Goal: Task Accomplishment & Management: Manage account settings

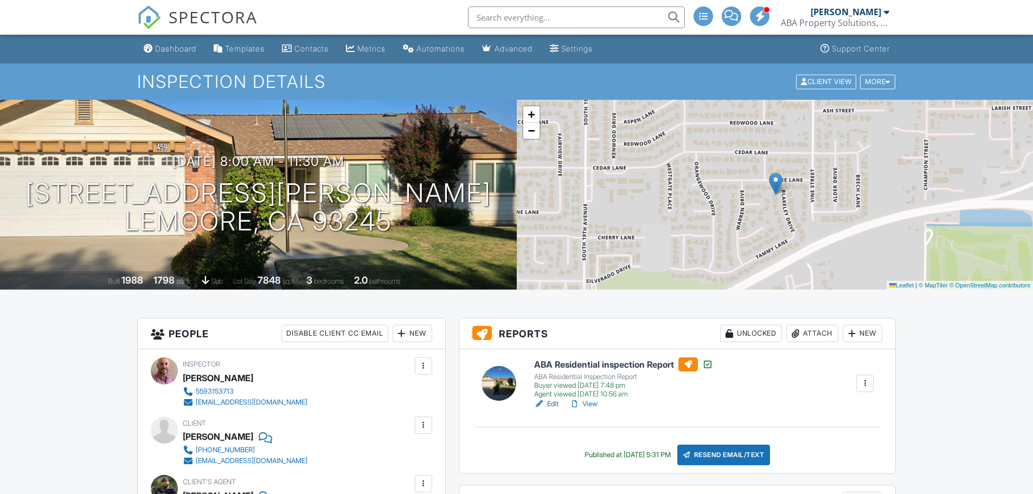
click at [542, 19] on input "text" at bounding box center [576, 18] width 217 height 22
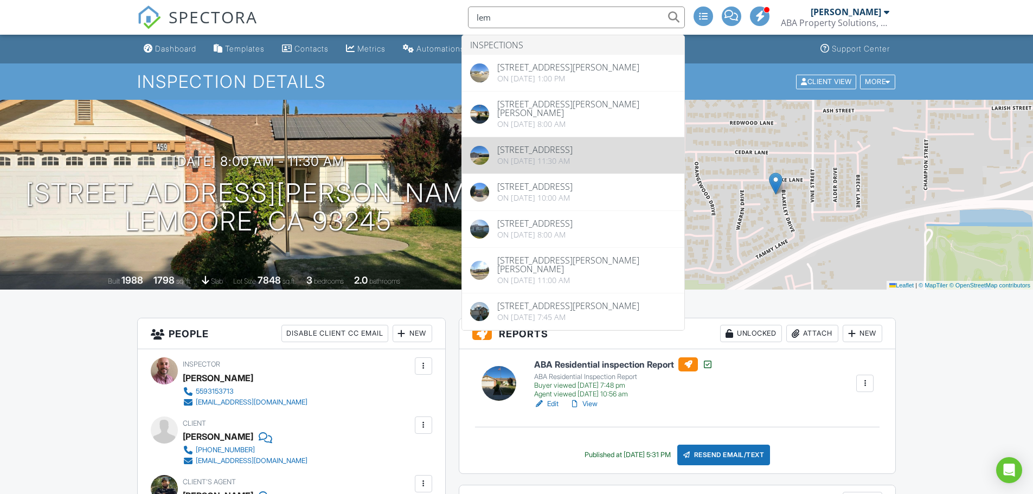
type input "lem"
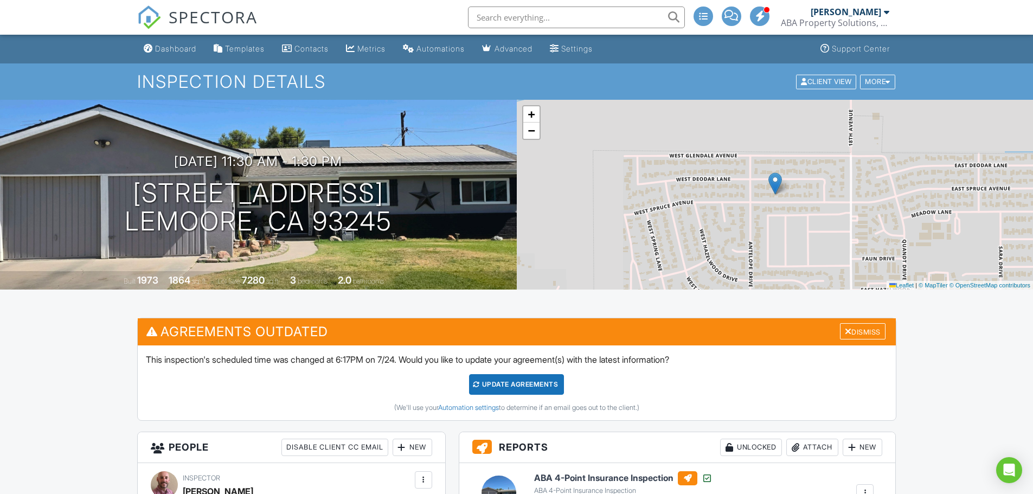
click at [547, 18] on input "text" at bounding box center [576, 18] width 217 height 22
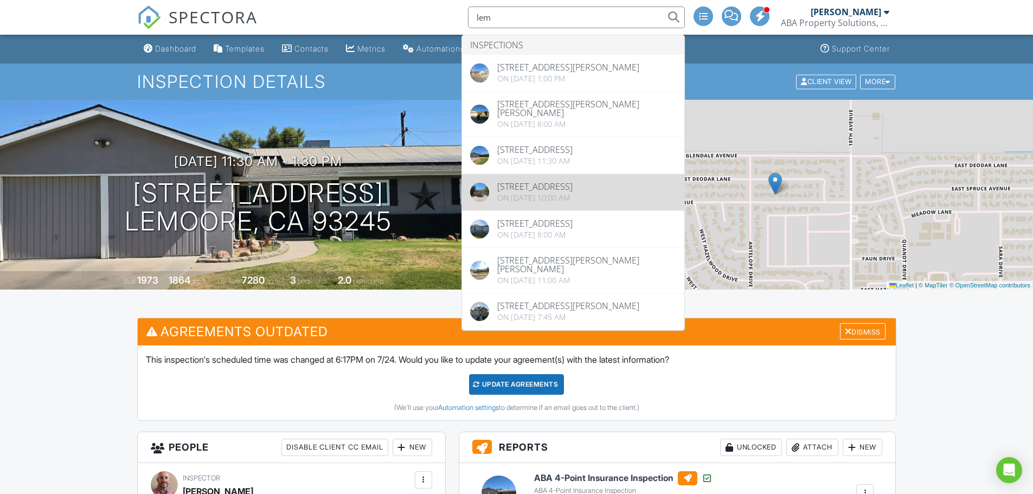
type input "lem"
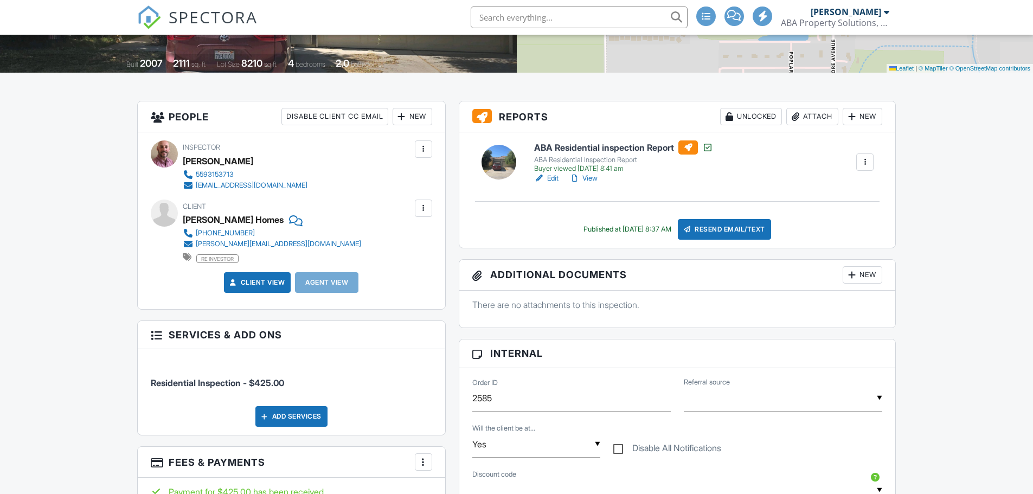
click at [566, 17] on input "text" at bounding box center [579, 18] width 217 height 22
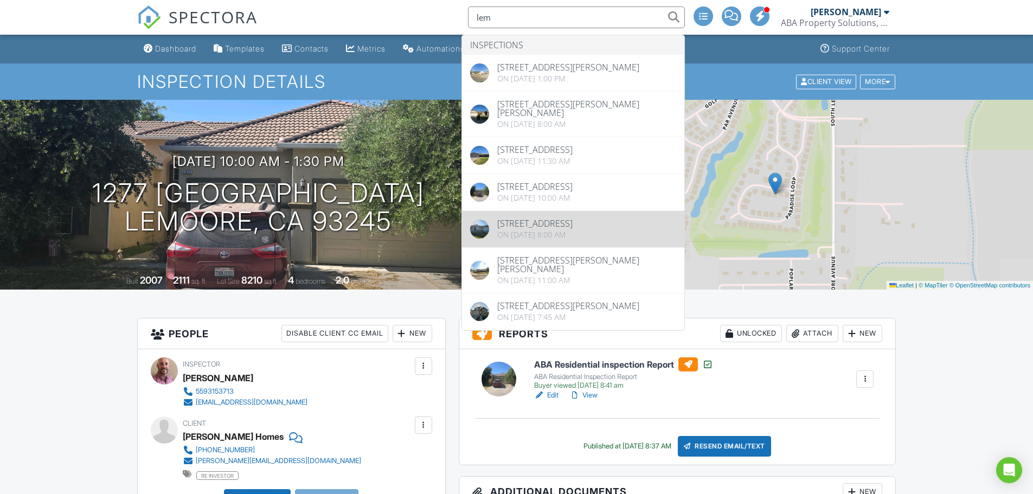
type input "lem"
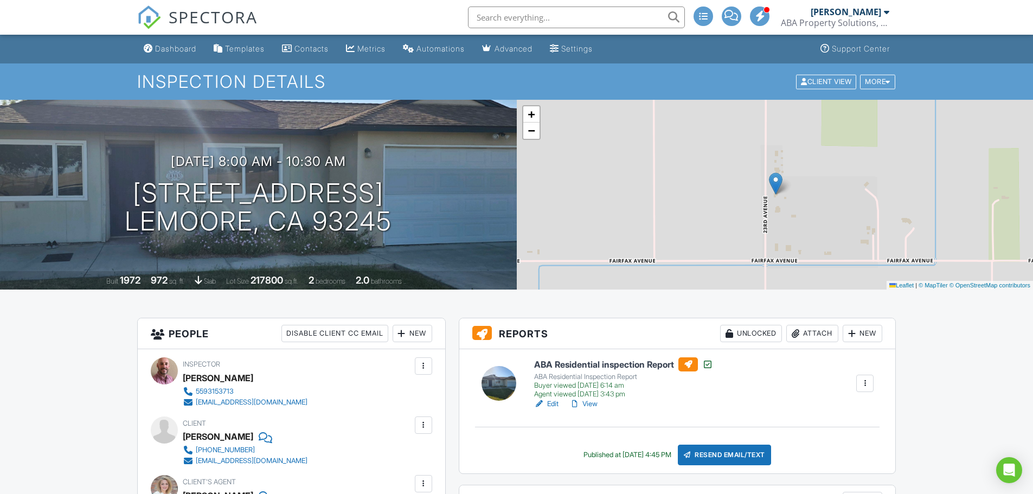
click at [526, 20] on input "text" at bounding box center [576, 18] width 217 height 22
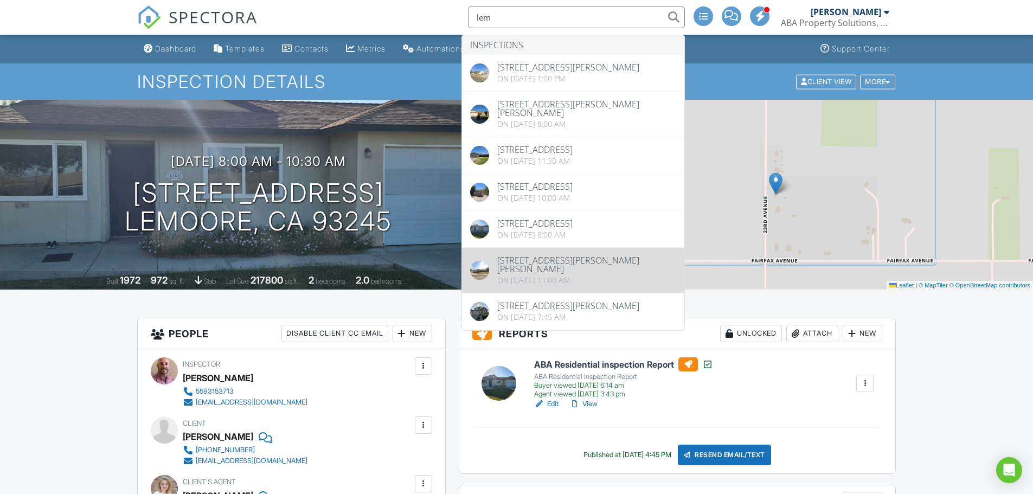
type input "lem"
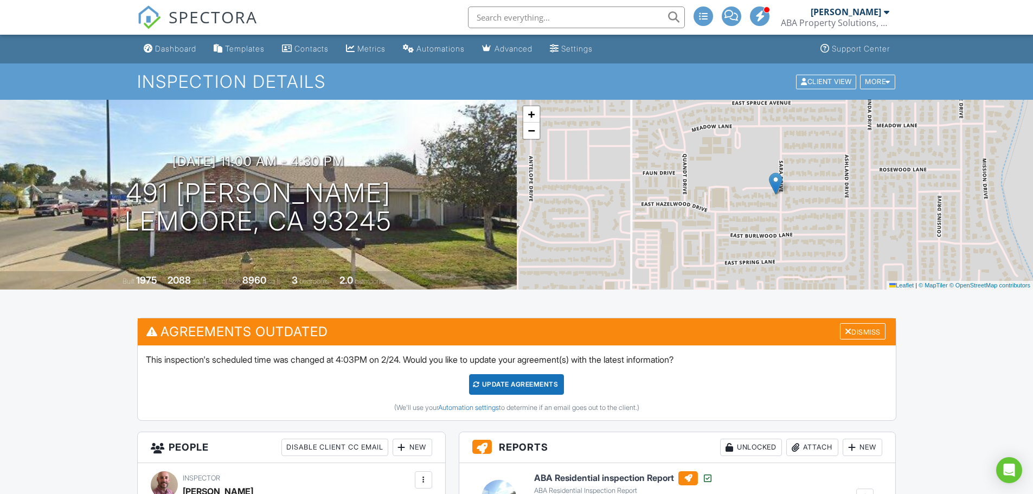
click at [599, 18] on input "text" at bounding box center [576, 18] width 217 height 22
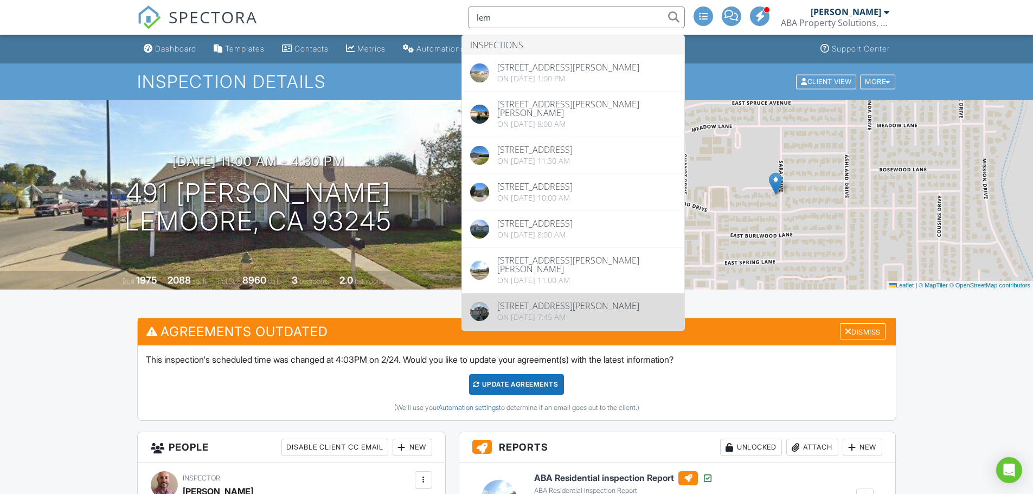
type input "lem"
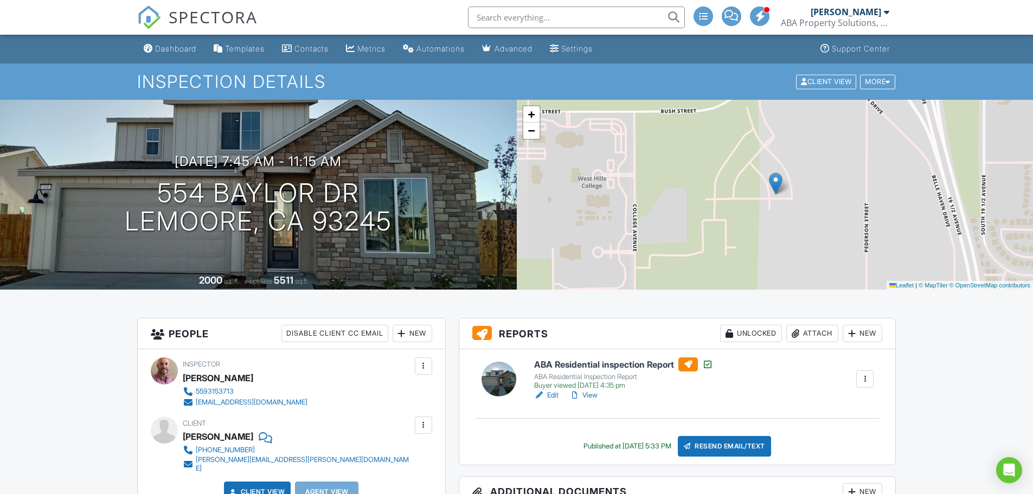
click at [543, 18] on input "text" at bounding box center [576, 18] width 217 height 22
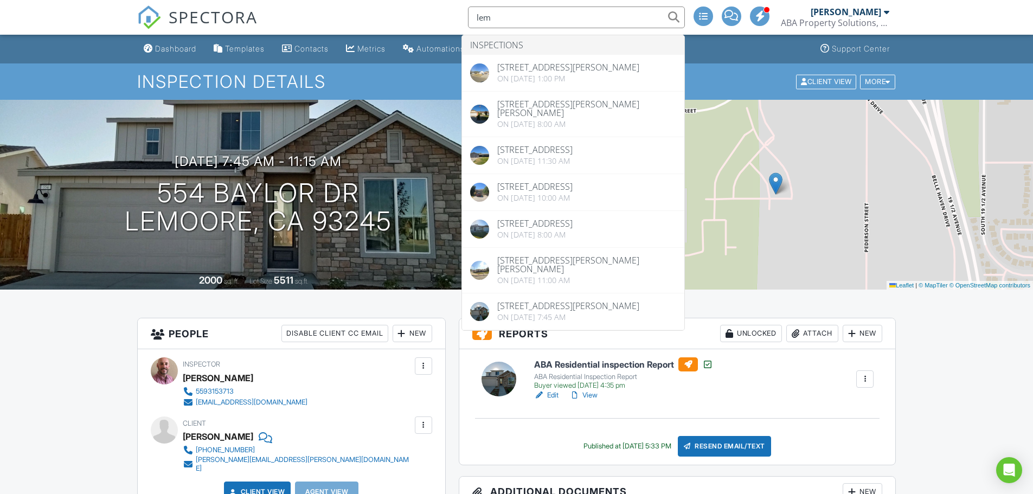
type input "lem"
click at [751, 45] on div "Dashboard Templates Contacts Metrics Automations Advanced Settings Support Cent…" at bounding box center [516, 49] width 759 height 29
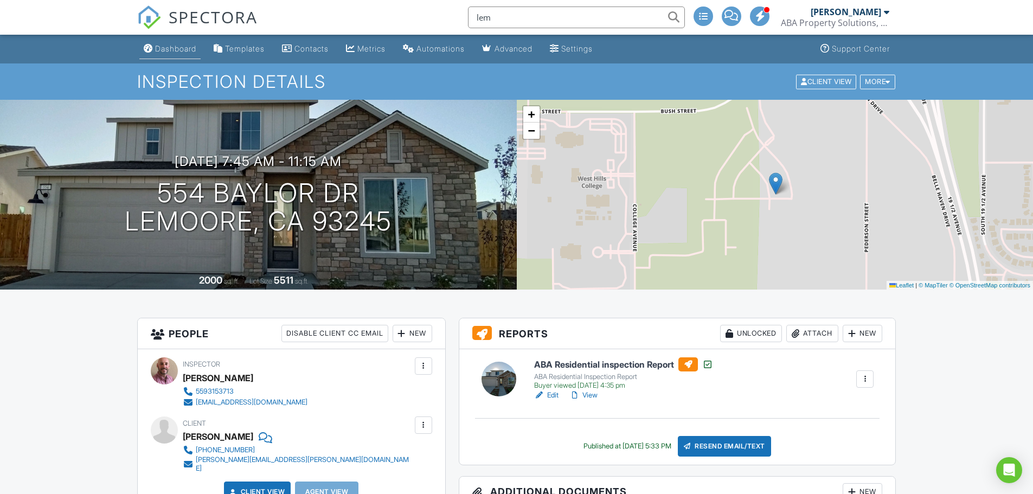
click at [164, 43] on link "Dashboard" at bounding box center [169, 49] width 61 height 20
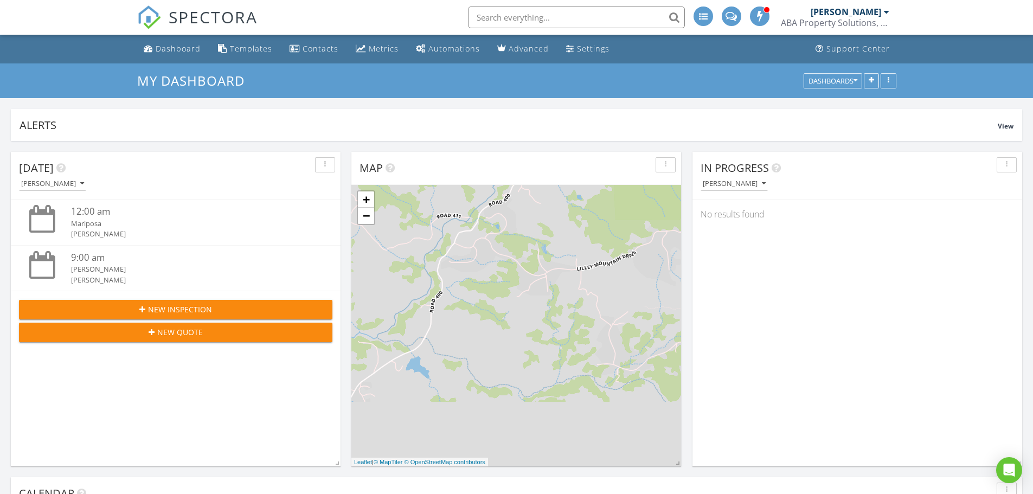
scroll to position [217, 0]
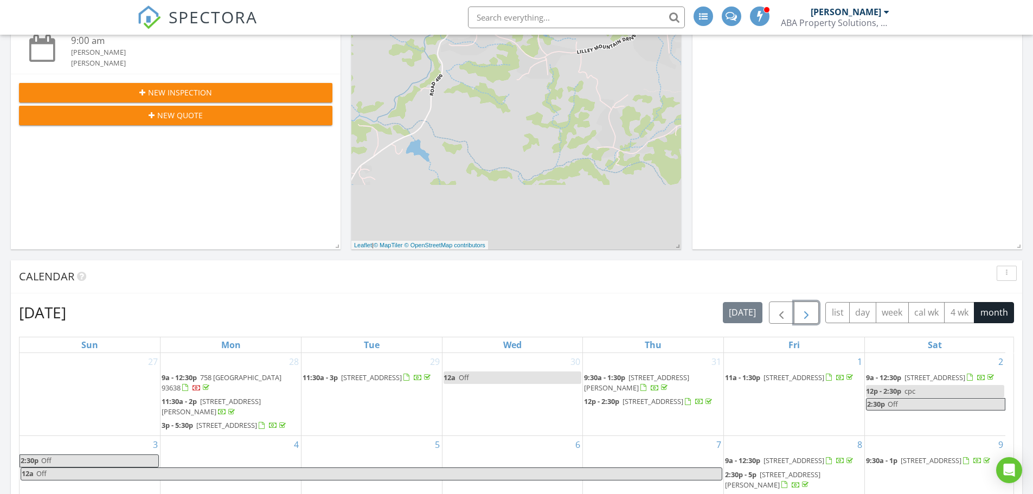
click at [810, 309] on span "button" at bounding box center [806, 312] width 13 height 13
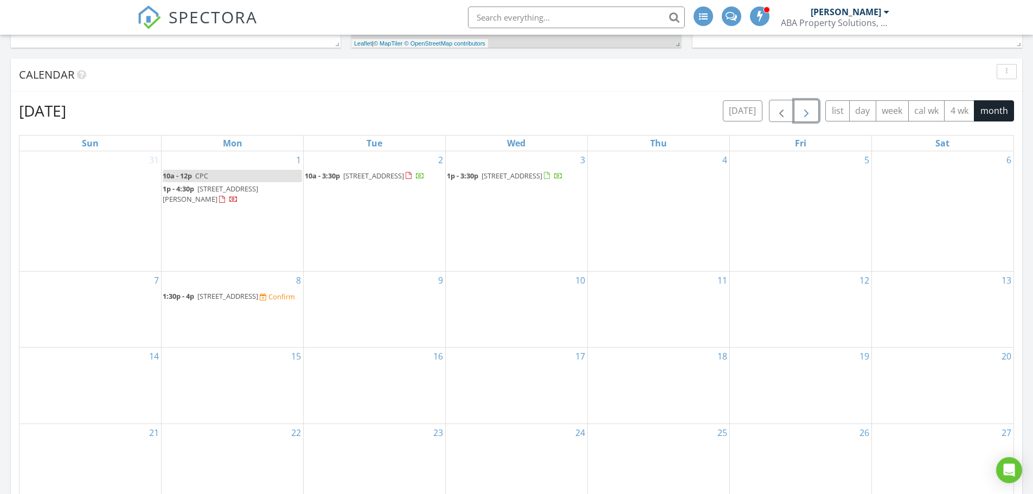
scroll to position [434, 0]
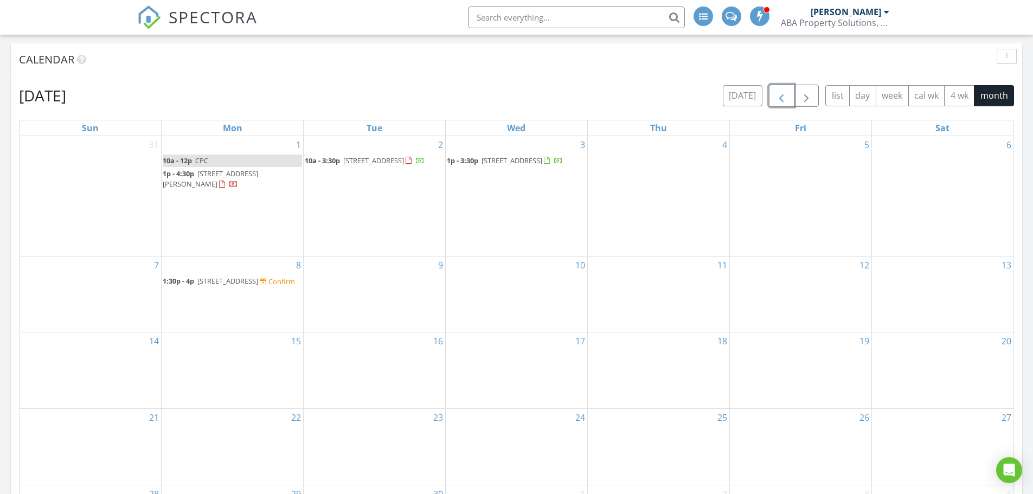
click at [783, 100] on span "button" at bounding box center [781, 95] width 13 height 13
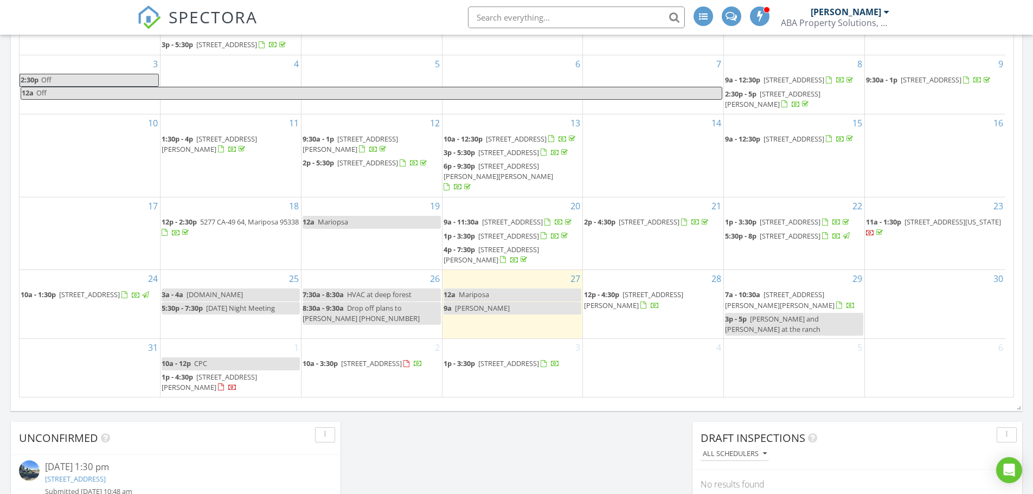
scroll to position [30, 0]
click at [532, 15] on input "text" at bounding box center [576, 18] width 217 height 22
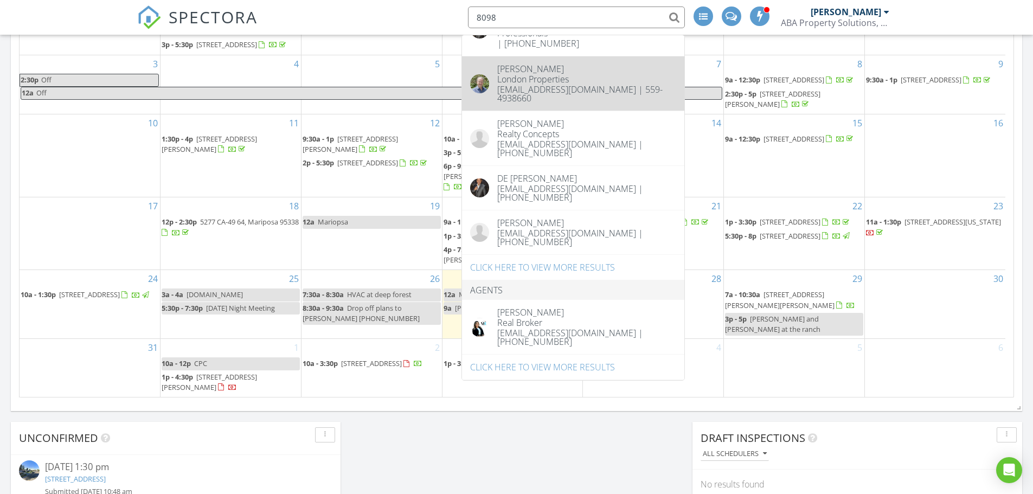
scroll to position [651, 0]
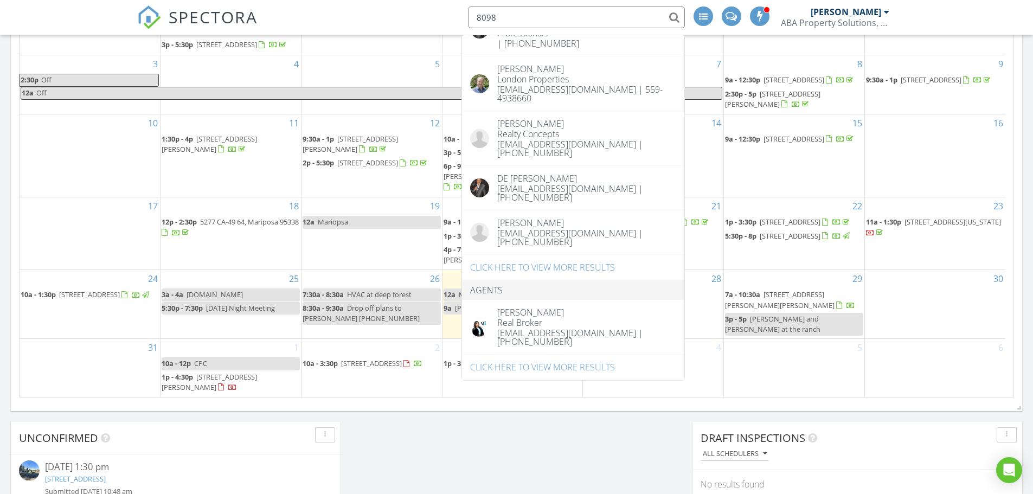
click at [908, 371] on div "6" at bounding box center [935, 367] width 140 height 57
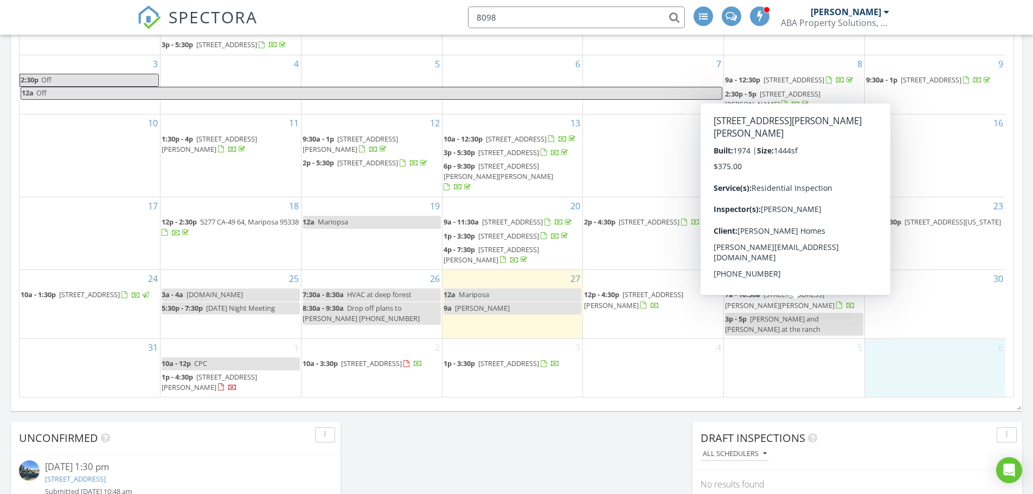
click at [918, 305] on div "30" at bounding box center [935, 304] width 140 height 68
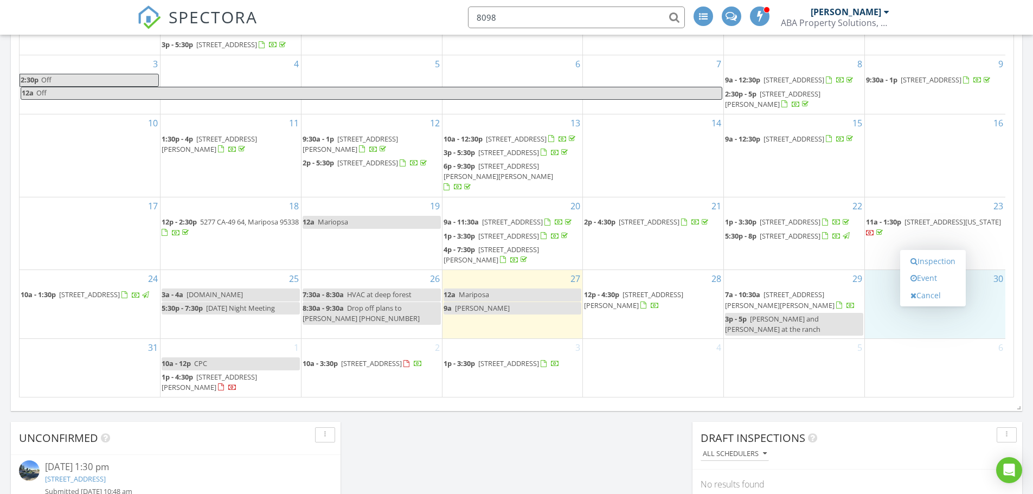
click at [917, 362] on div "6" at bounding box center [935, 367] width 140 height 57
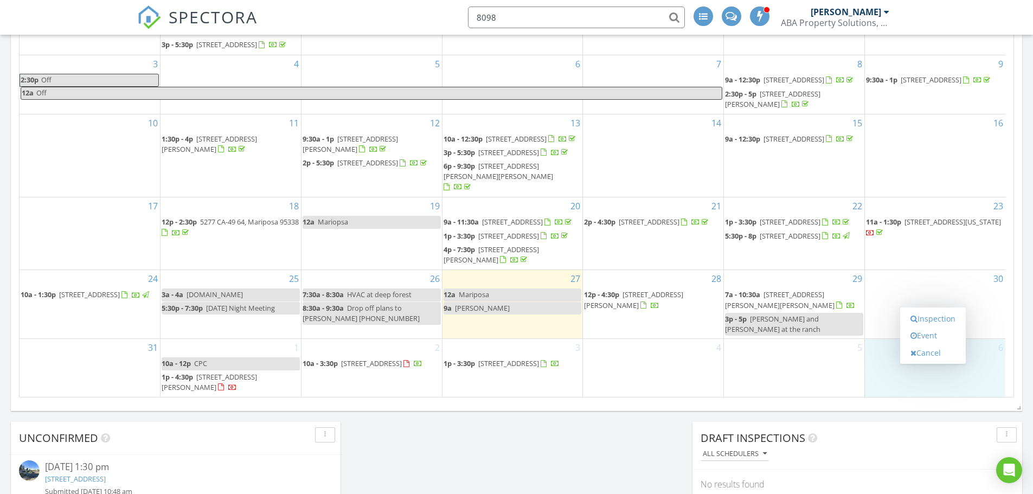
click at [887, 298] on div "30" at bounding box center [935, 304] width 140 height 68
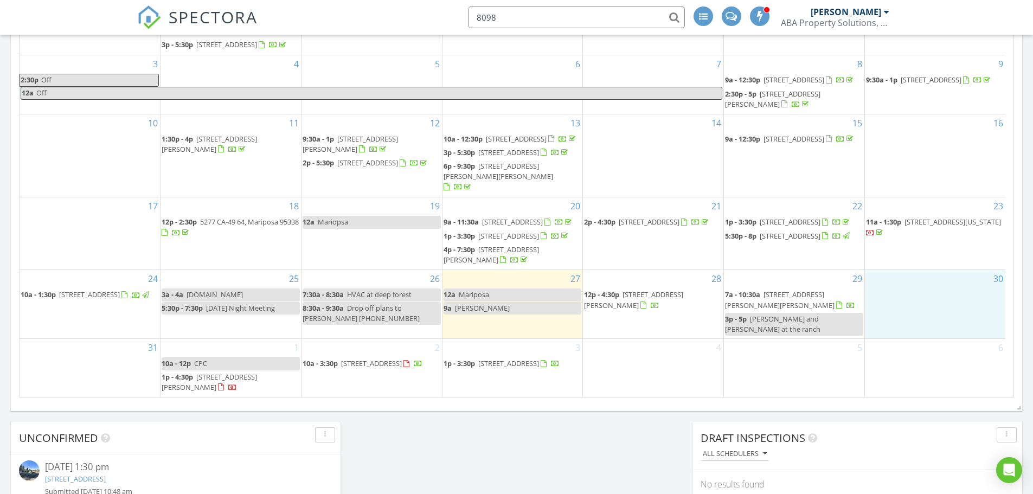
scroll to position [30, 0]
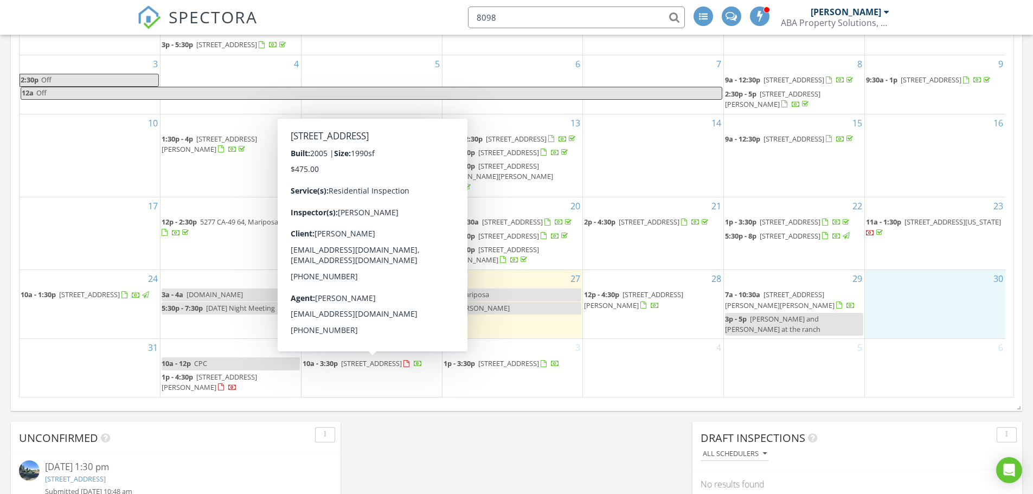
click at [363, 368] on span "101 Palomino St, Coalinga 93210" at bounding box center [371, 364] width 61 height 10
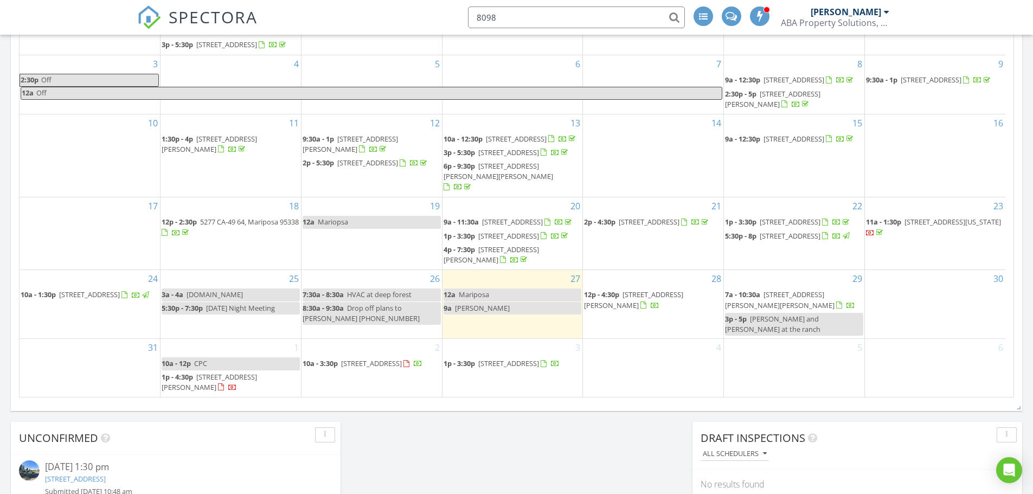
type input "8098"
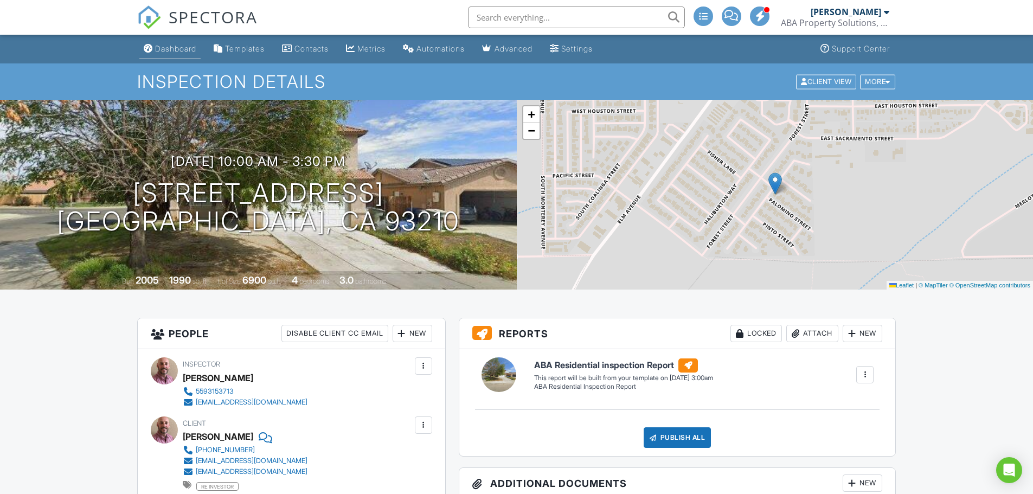
click at [172, 52] on div "Dashboard" at bounding box center [175, 48] width 41 height 9
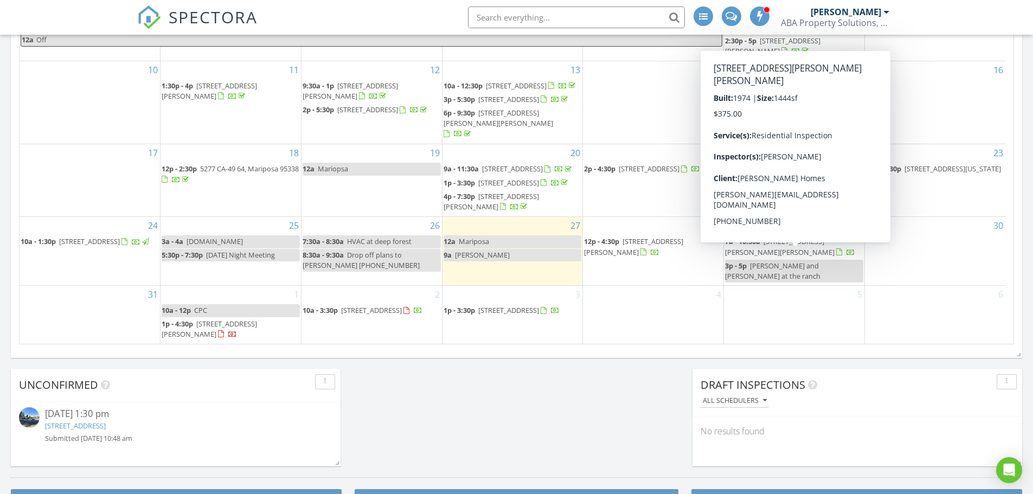
scroll to position [30, 0]
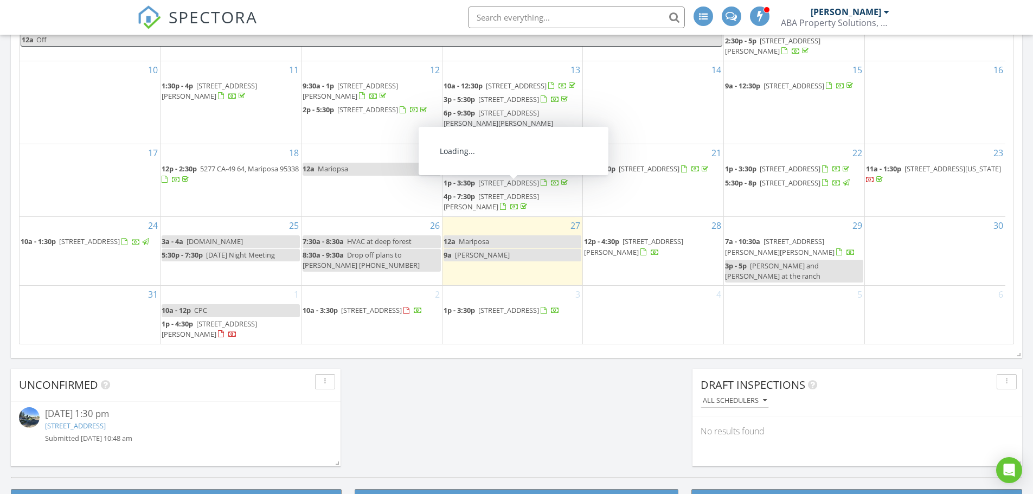
click at [579, 28] on li at bounding box center [573, 17] width 232 height 35
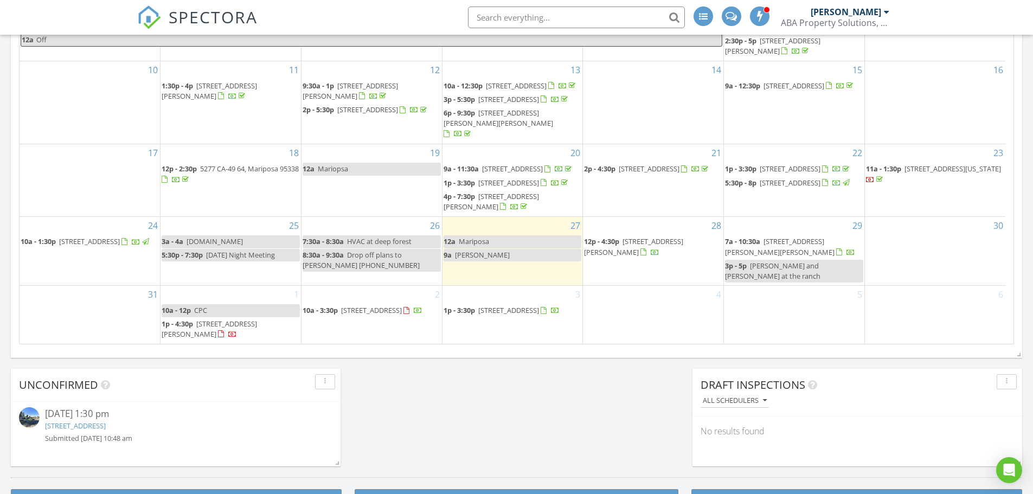
click at [567, 12] on input "text" at bounding box center [576, 18] width 217 height 22
type input "5"
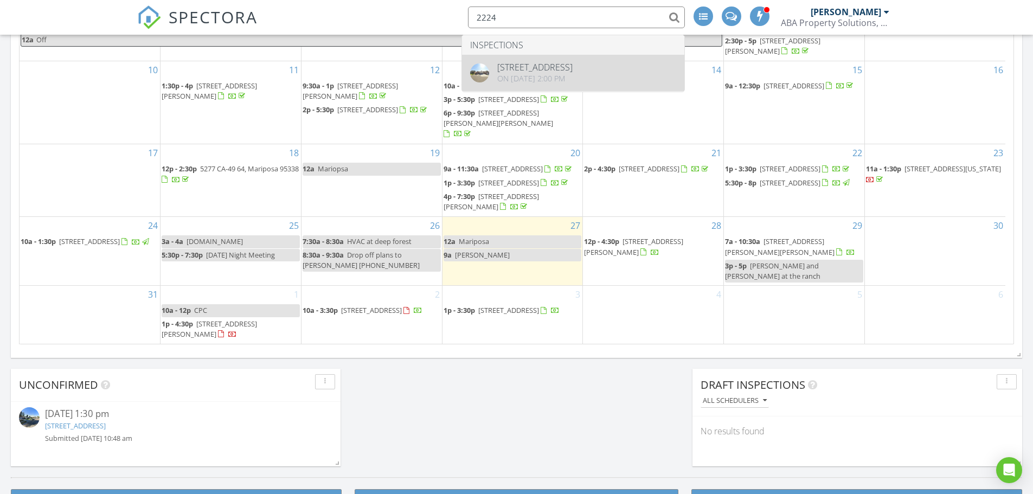
type input "2224"
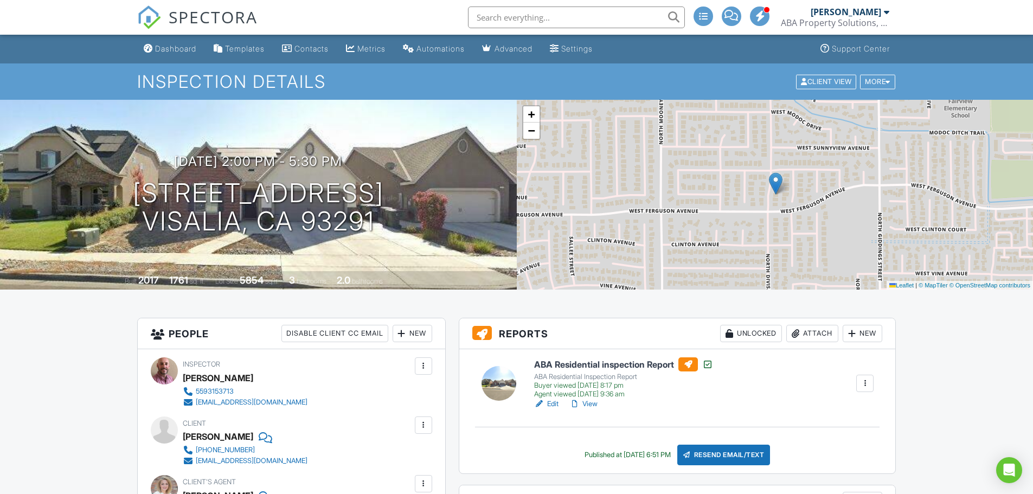
click at [172, 44] on div "Dashboard" at bounding box center [175, 48] width 41 height 9
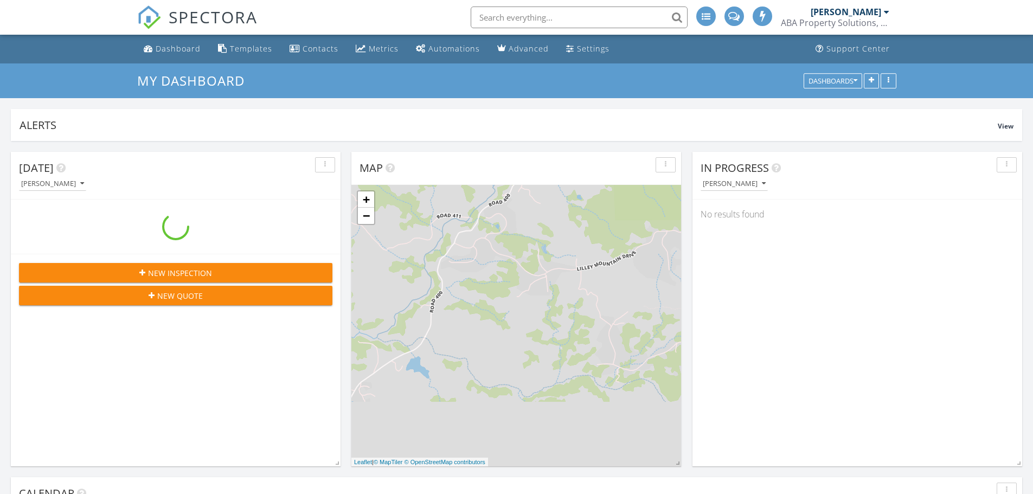
scroll to position [1004, 1050]
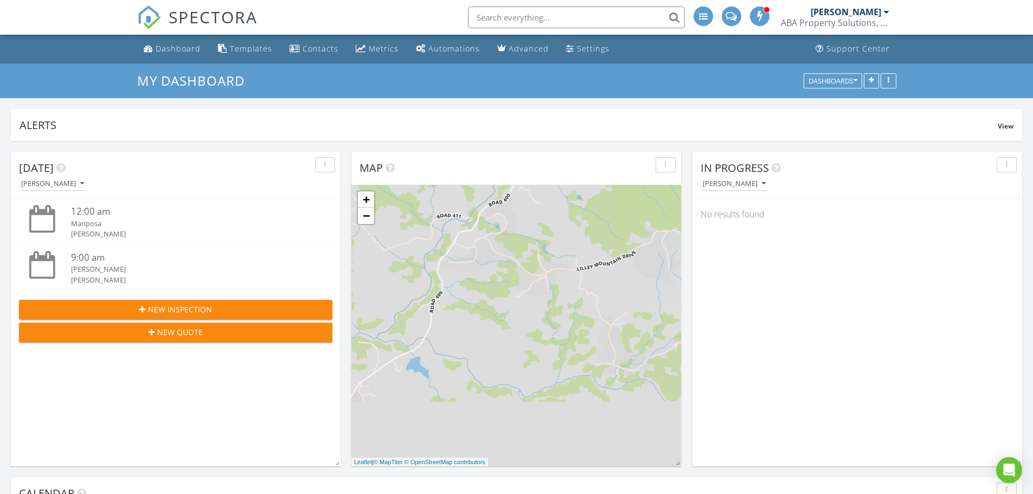
click at [532, 13] on input "text" at bounding box center [576, 18] width 217 height 22
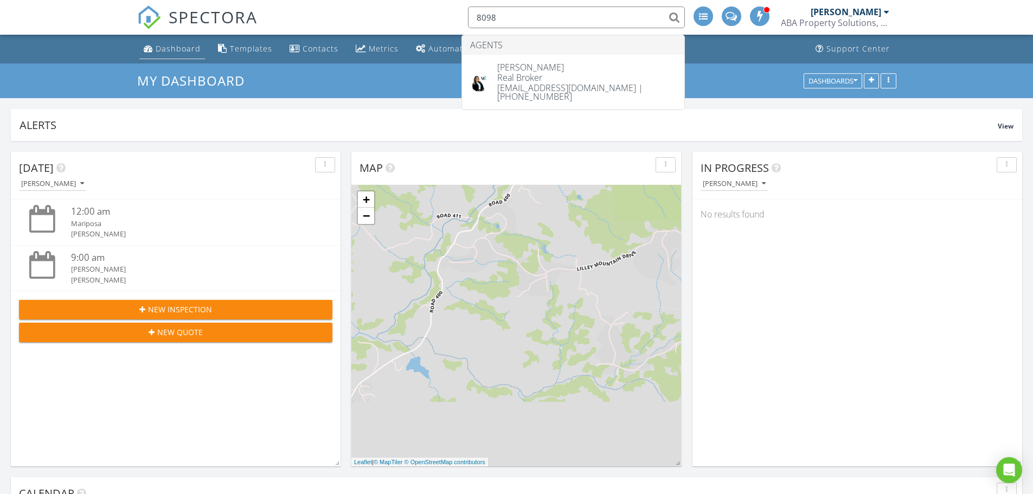
type input "8098"
click at [168, 46] on div "Dashboard" at bounding box center [178, 48] width 45 height 10
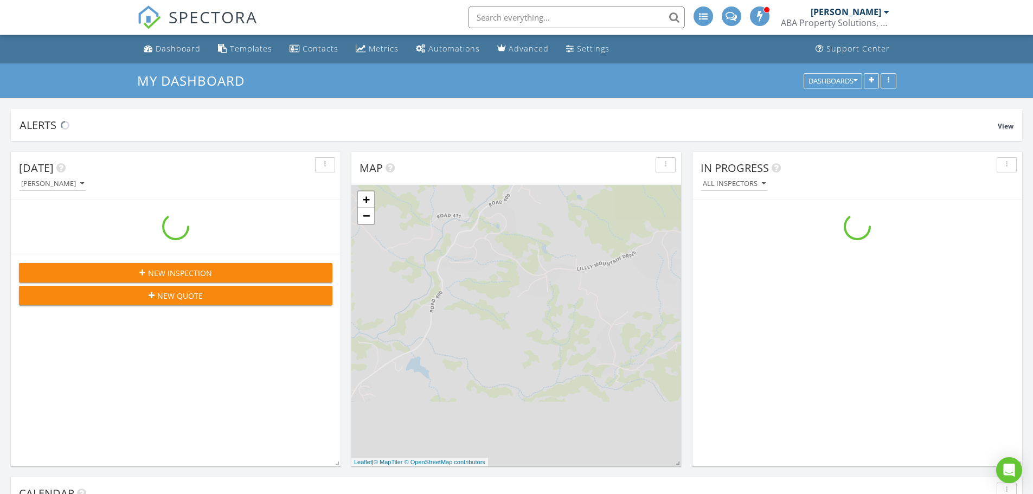
scroll to position [1004, 1050]
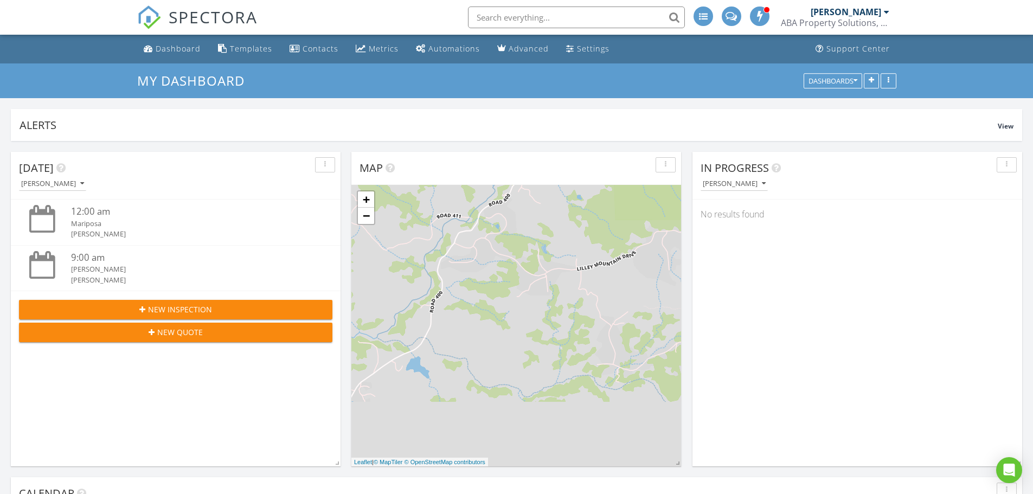
click at [205, 309] on span "New Inspection" at bounding box center [180, 309] width 64 height 11
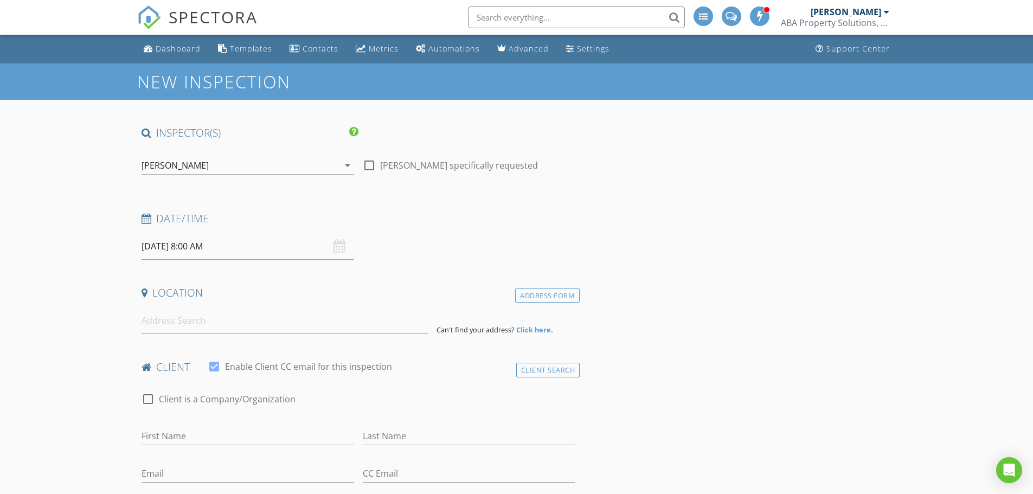
click at [190, 245] on input "[DATE] 8:00 AM" at bounding box center [248, 246] width 213 height 27
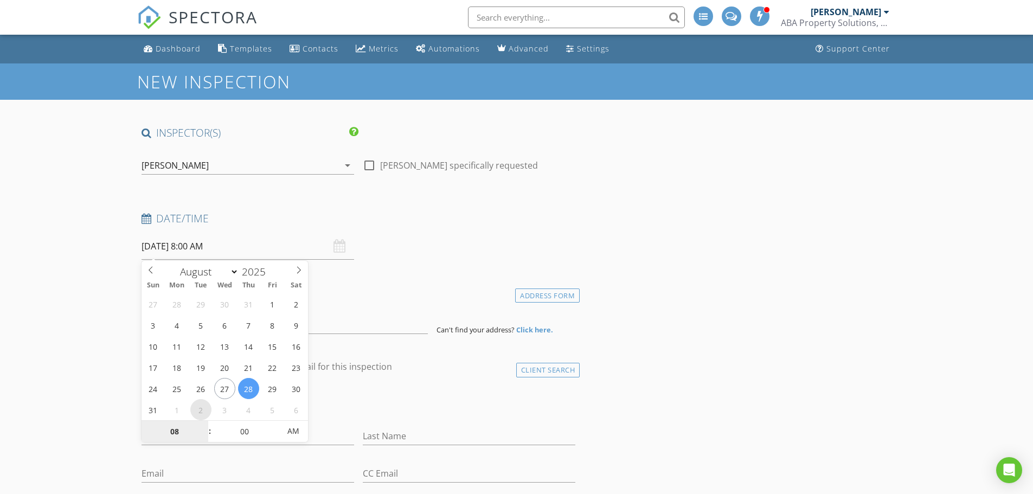
select select "8"
type input "[DATE] 8:00 AM"
type input "09"
type input "[DATE] 9:00 AM"
click at [207, 425] on span at bounding box center [205, 426] width 8 height 11
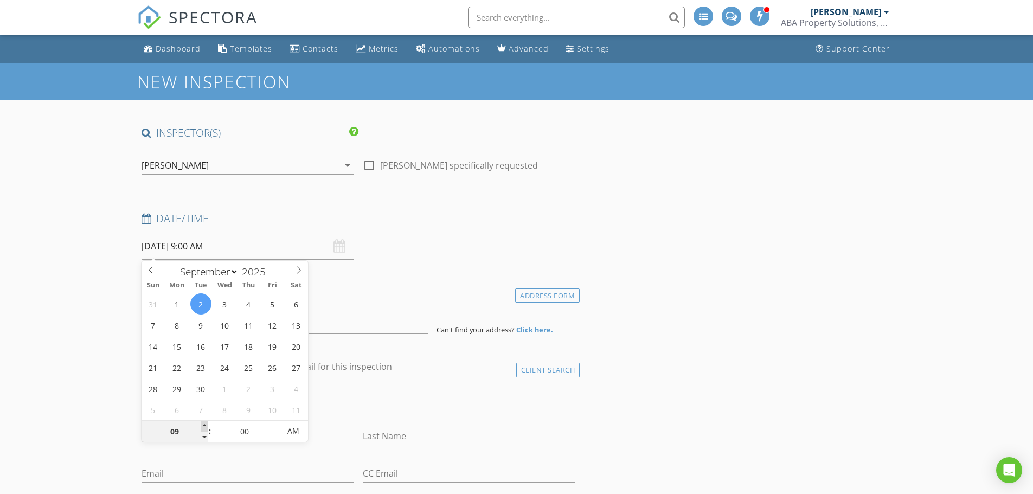
type input "10"
type input "09/02/2025 10:00 AM"
click at [207, 425] on span at bounding box center [205, 426] width 8 height 11
type input "11"
type input "09/02/2025 11:00 AM"
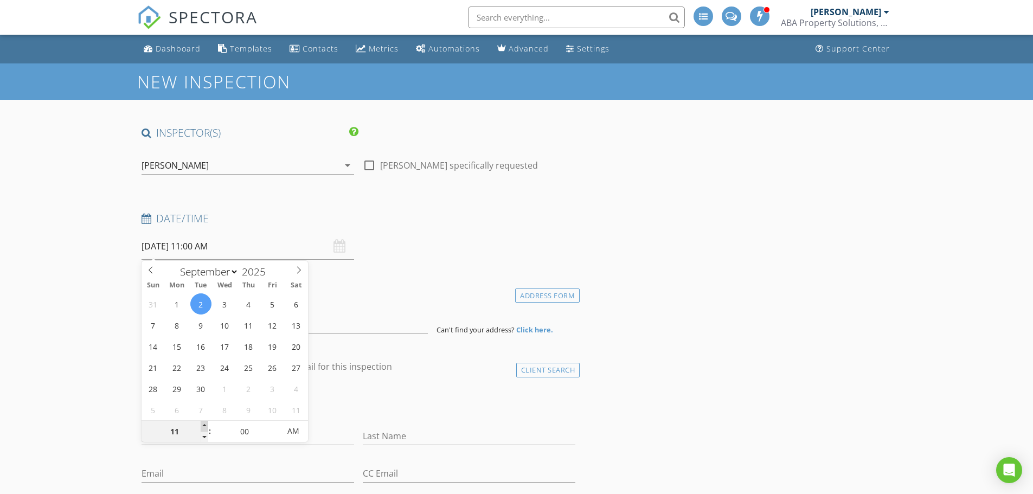
click at [207, 425] on span at bounding box center [205, 426] width 8 height 11
type input "12"
type input "09/02/2025 12:00 PM"
click at [207, 425] on span at bounding box center [205, 426] width 8 height 11
type input "01"
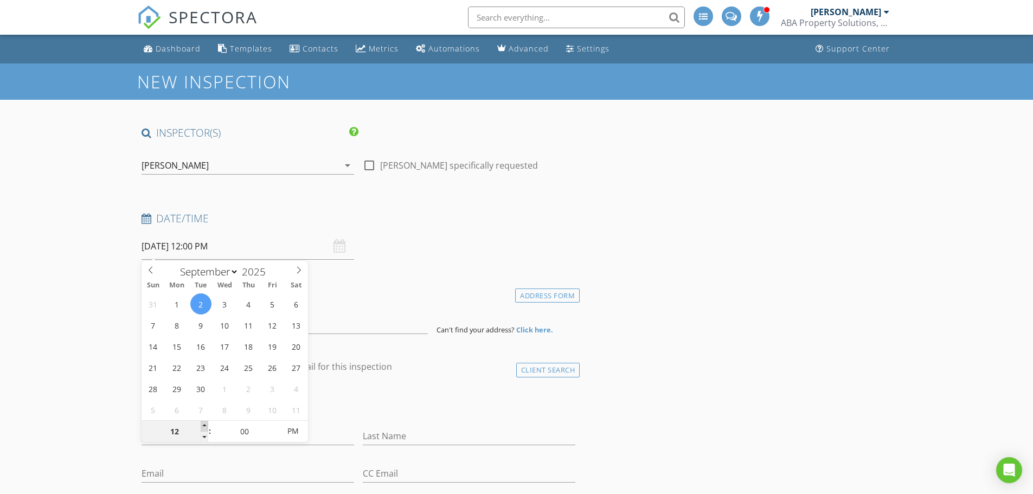
type input "09/02/2025 1:00 PM"
click at [207, 425] on span at bounding box center [205, 426] width 8 height 11
type input "02"
type input "09/02/2025 2:00 PM"
click at [207, 425] on span at bounding box center [205, 426] width 8 height 11
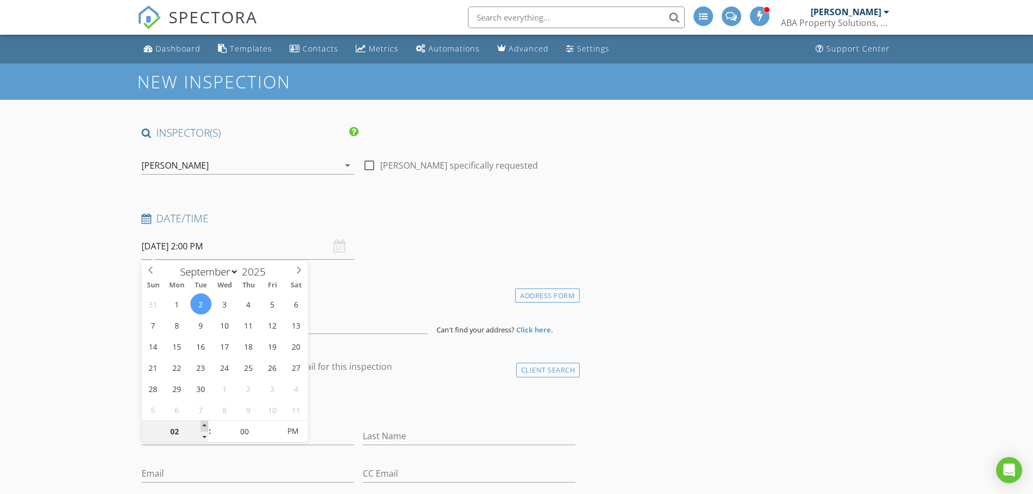
type input "03"
type input "09/02/2025 3:00 PM"
click at [207, 425] on span at bounding box center [205, 426] width 8 height 11
type input "04"
type input "09/02/2025 4:00 PM"
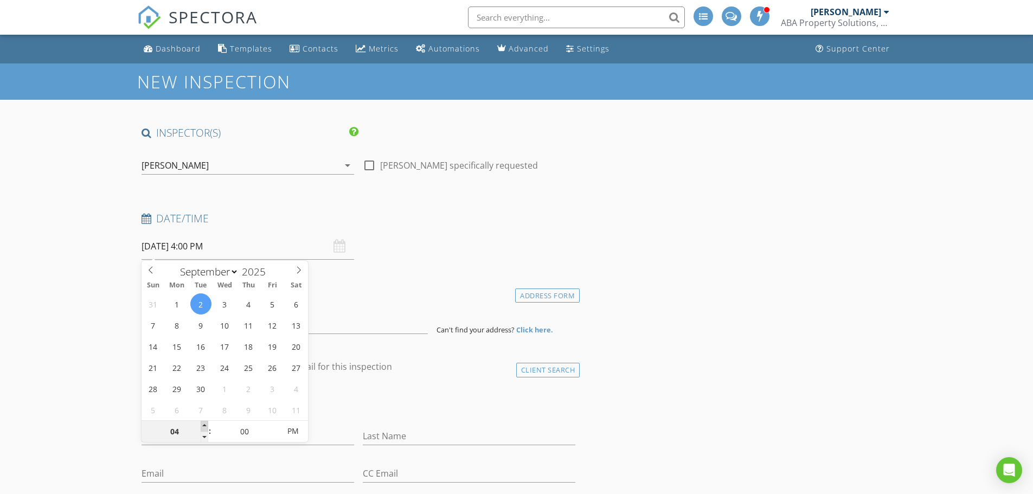
click at [207, 425] on span at bounding box center [205, 426] width 8 height 11
type input "05"
type input "[DATE] 5:00 PM"
click at [207, 425] on span at bounding box center [205, 426] width 8 height 11
click at [434, 296] on h4 "Location" at bounding box center [359, 293] width 434 height 14
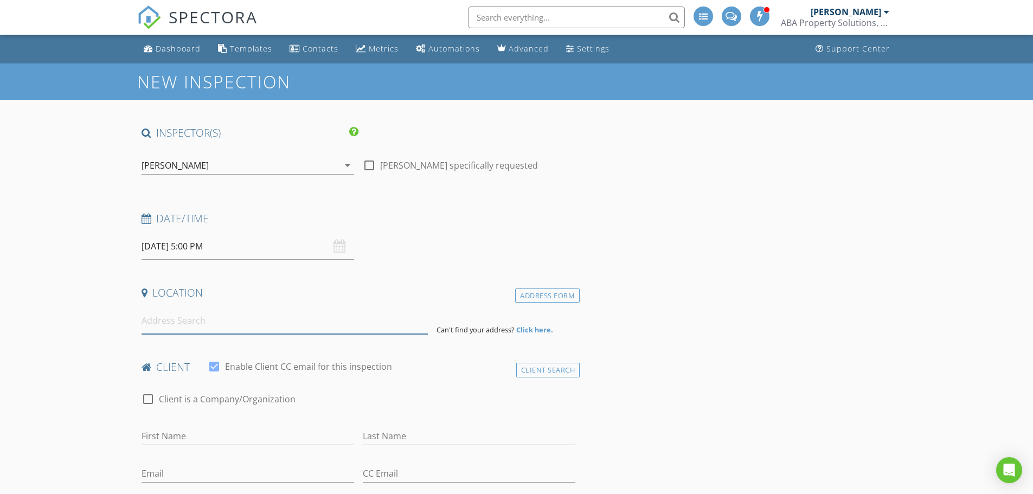
click at [213, 326] on input at bounding box center [285, 321] width 286 height 27
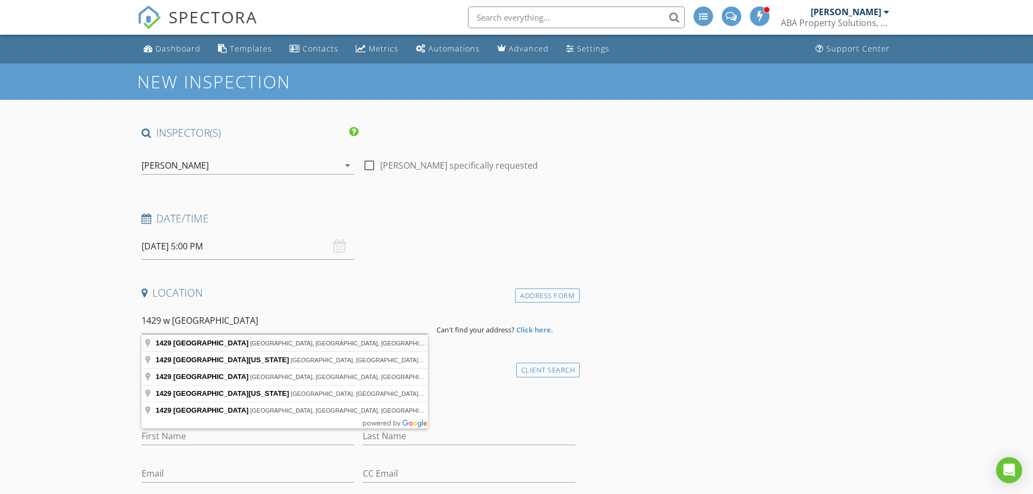
type input "1429 West Walnut Avenue, Visalia, CA, USA"
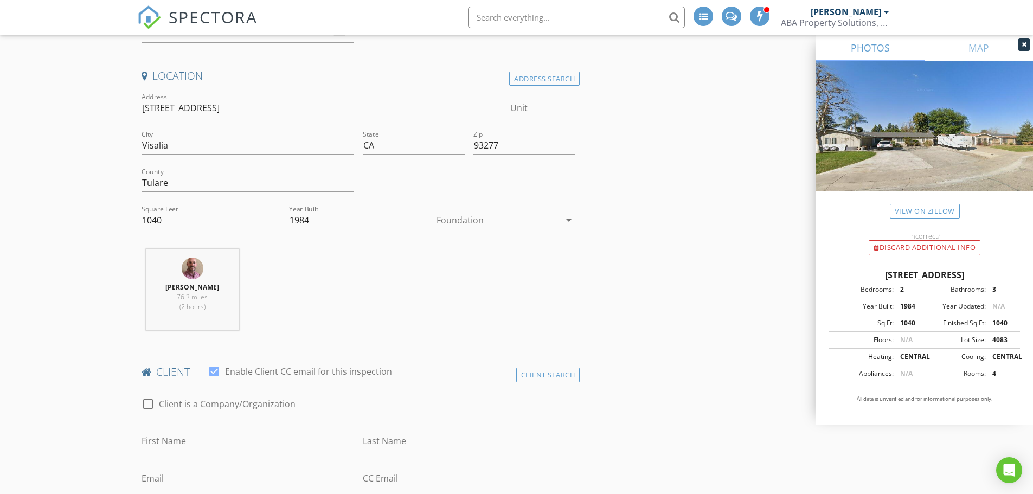
scroll to position [434, 0]
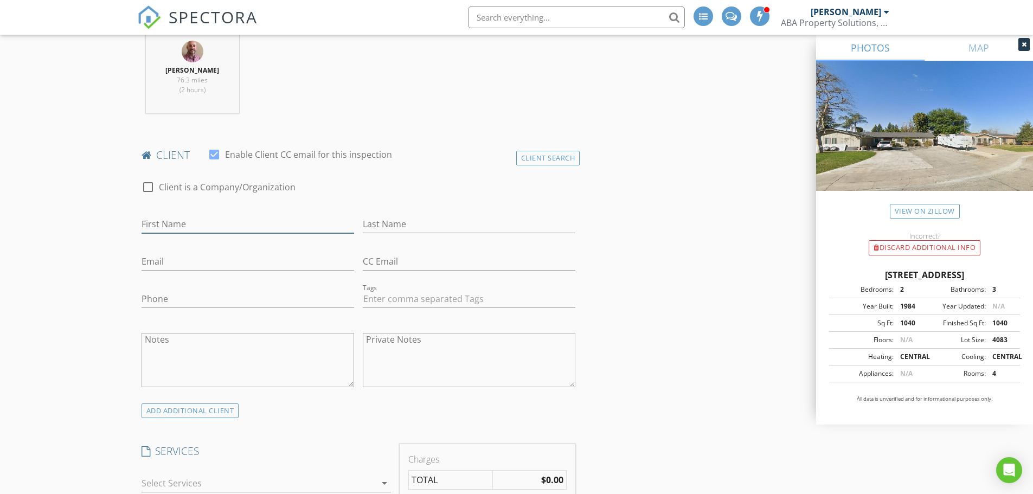
click at [196, 223] on input "First Name" at bounding box center [248, 224] width 213 height 18
type input "Jazmine"
type input "Alba"
click at [186, 263] on input "Email" at bounding box center [248, 262] width 213 height 18
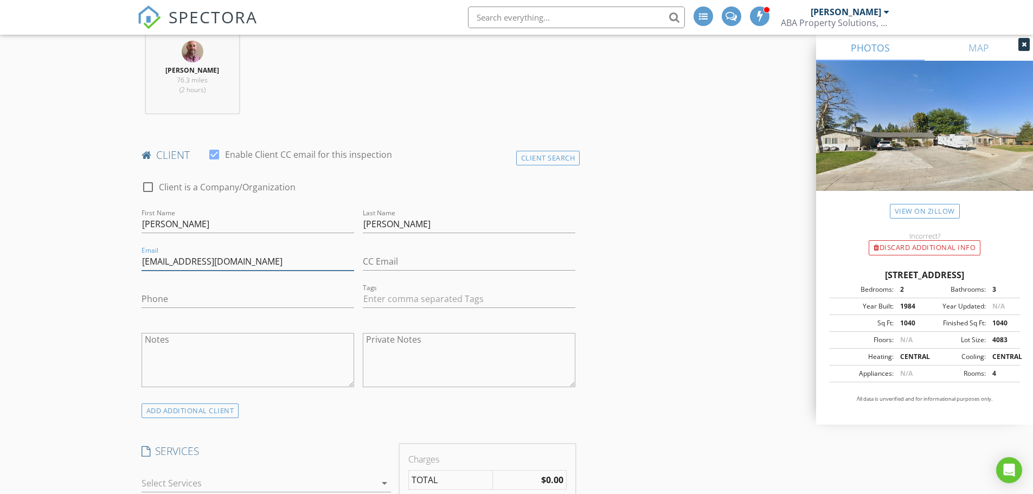
type input "jazminealba@gmail.com"
click at [187, 298] on input "Phone" at bounding box center [248, 299] width 213 height 18
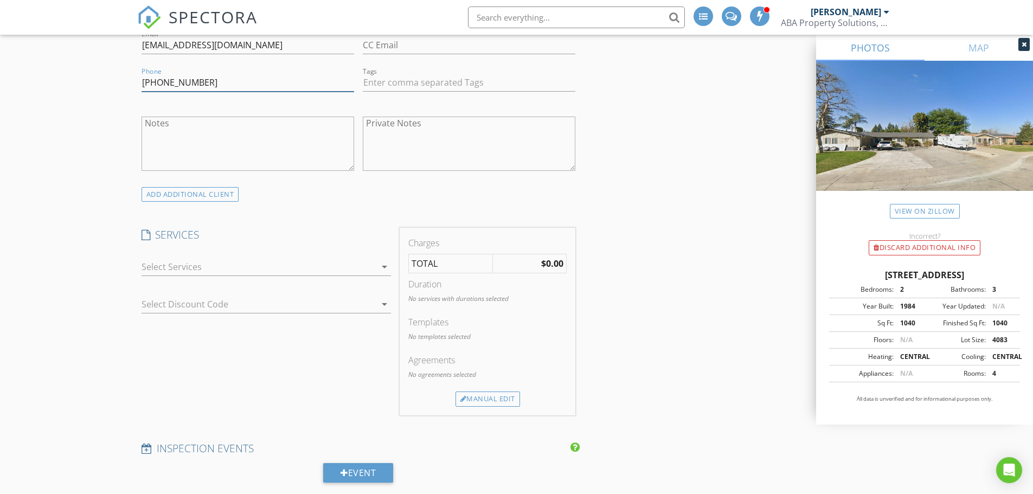
scroll to position [651, 0]
type input "559-393-9159"
click at [337, 268] on div at bounding box center [259, 266] width 234 height 17
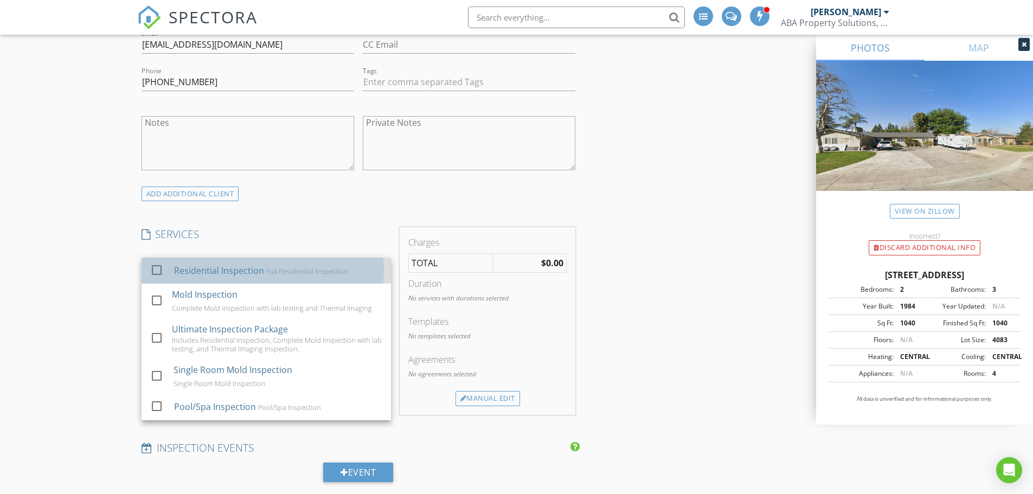
click at [335, 271] on div "Full Residential Inspection" at bounding box center [307, 271] width 82 height 9
checkbox input "false"
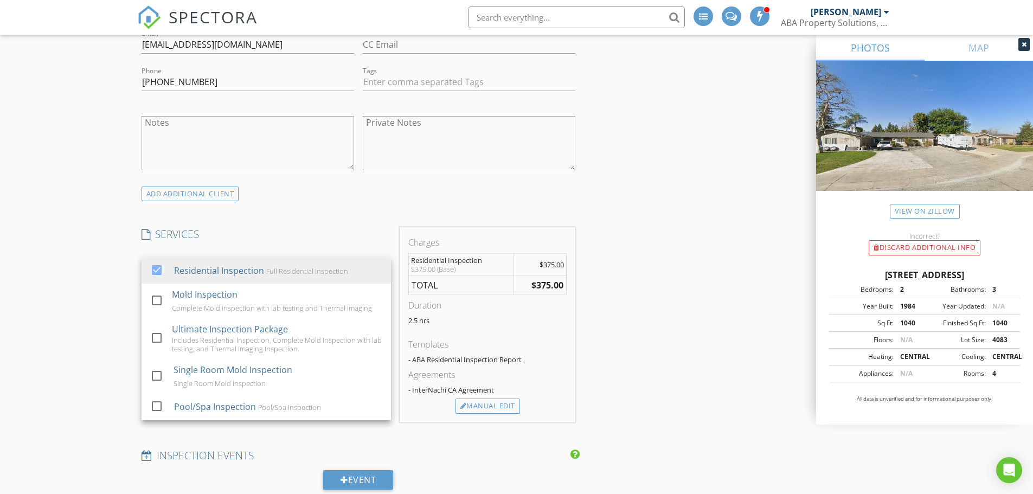
click at [658, 297] on div "INSPECTOR(S) check_box Robert Barr PRIMARY Robert Barr arrow_drop_down check_bo…" at bounding box center [516, 485] width 759 height 2020
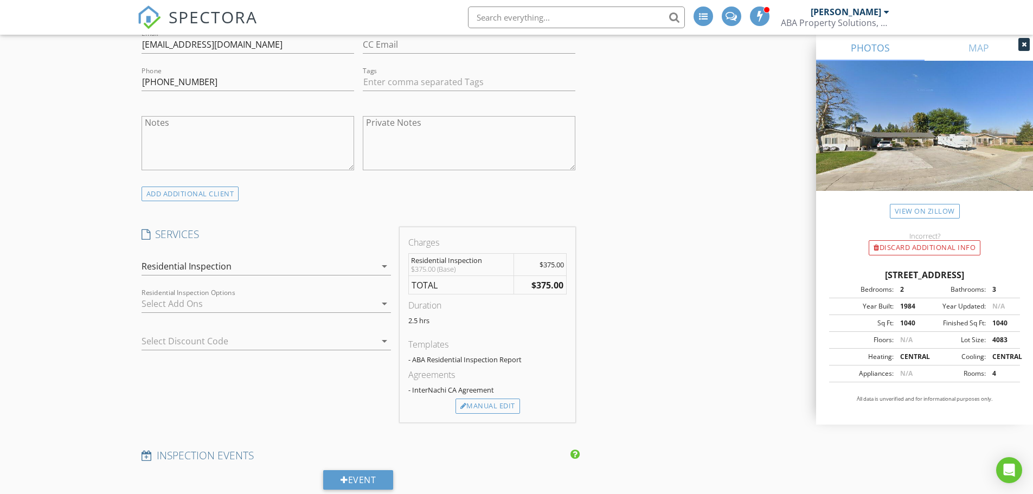
click at [291, 306] on div at bounding box center [259, 303] width 234 height 17
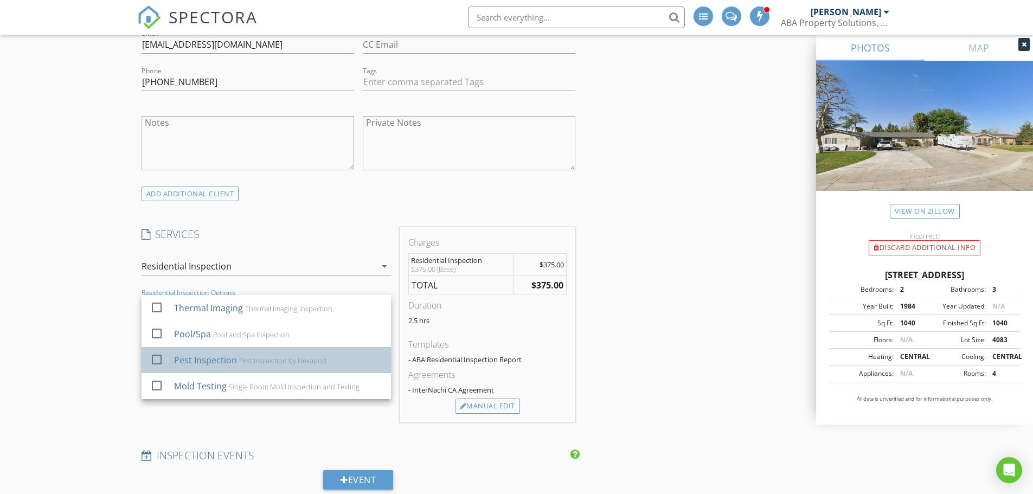
click at [280, 357] on div "Pest Inspection by Hexapod" at bounding box center [282, 360] width 87 height 9
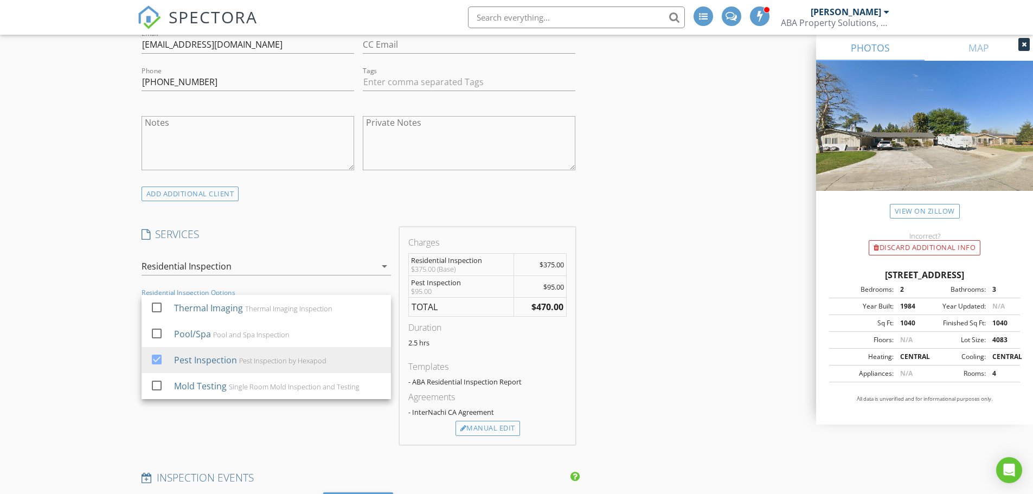
click at [637, 332] on div "INSPECTOR(S) check_box Robert Barr PRIMARY Robert Barr arrow_drop_down check_bo…" at bounding box center [516, 496] width 759 height 2042
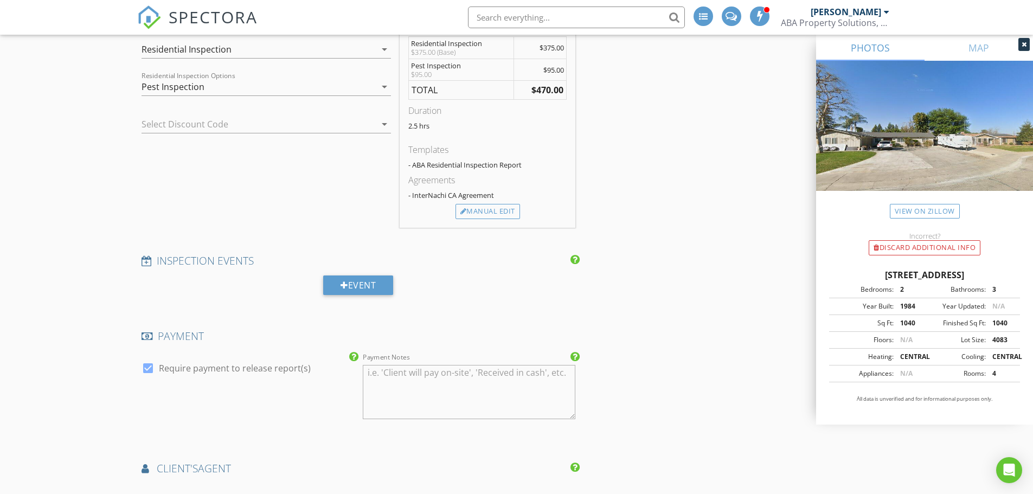
scroll to position [1302, 0]
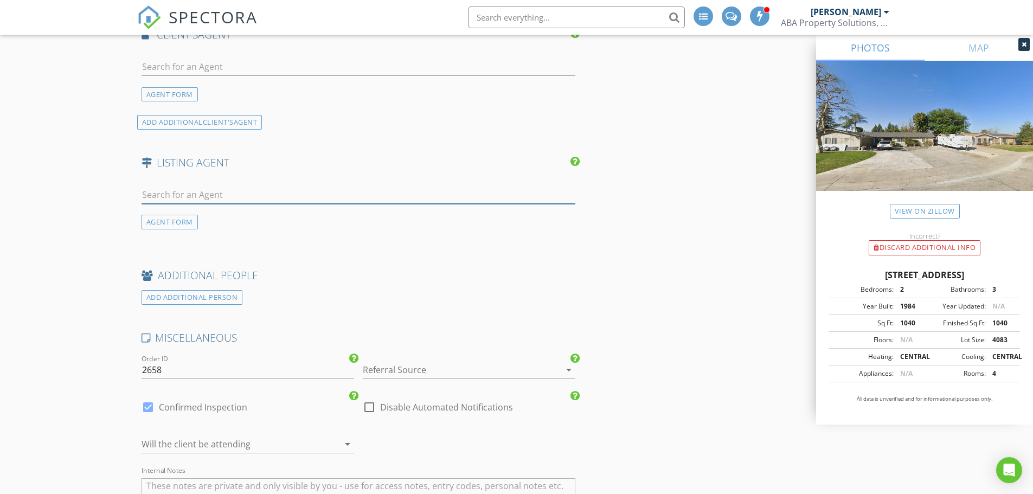
click at [195, 197] on input "text" at bounding box center [359, 195] width 434 height 18
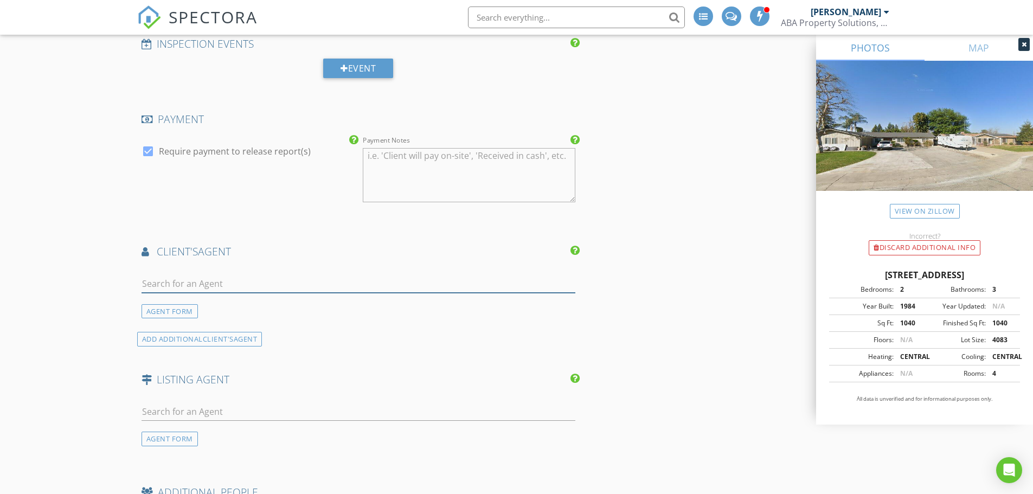
click at [204, 284] on input "text" at bounding box center [359, 284] width 434 height 18
type input "m"
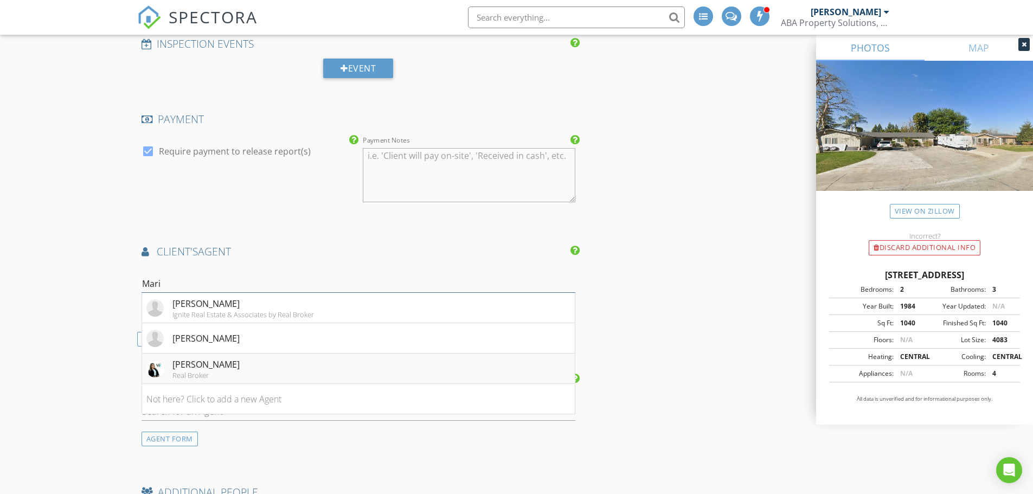
type input "Mari"
click at [226, 369] on div "[PERSON_NAME]" at bounding box center [205, 364] width 67 height 13
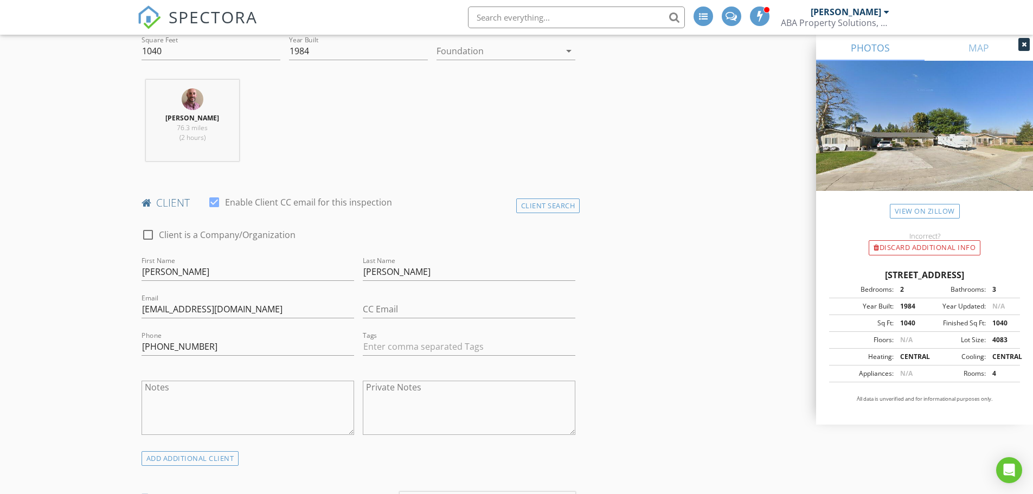
scroll to position [434, 0]
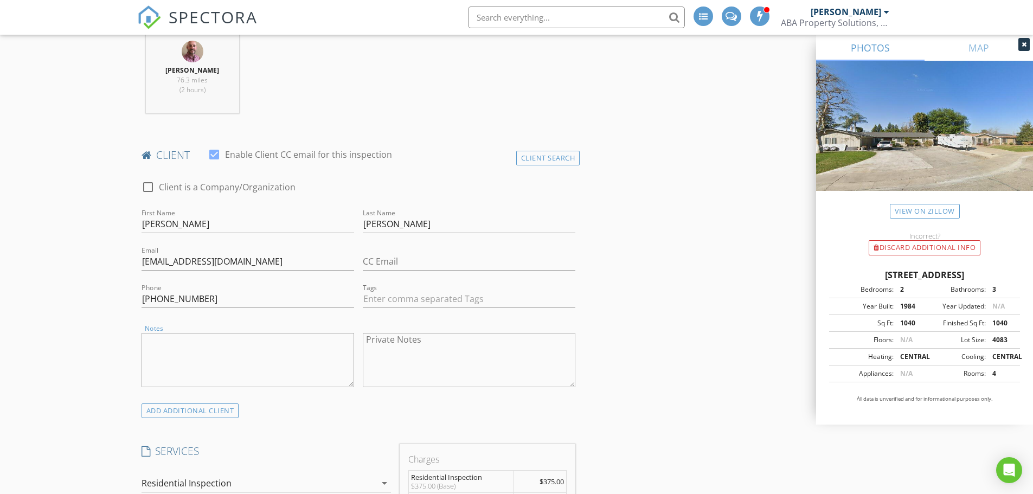
click at [220, 352] on textarea "Notes" at bounding box center [248, 360] width 213 height 54
type textarea "lockbox 1737"
click at [424, 349] on textarea "Private Notes" at bounding box center [469, 360] width 213 height 54
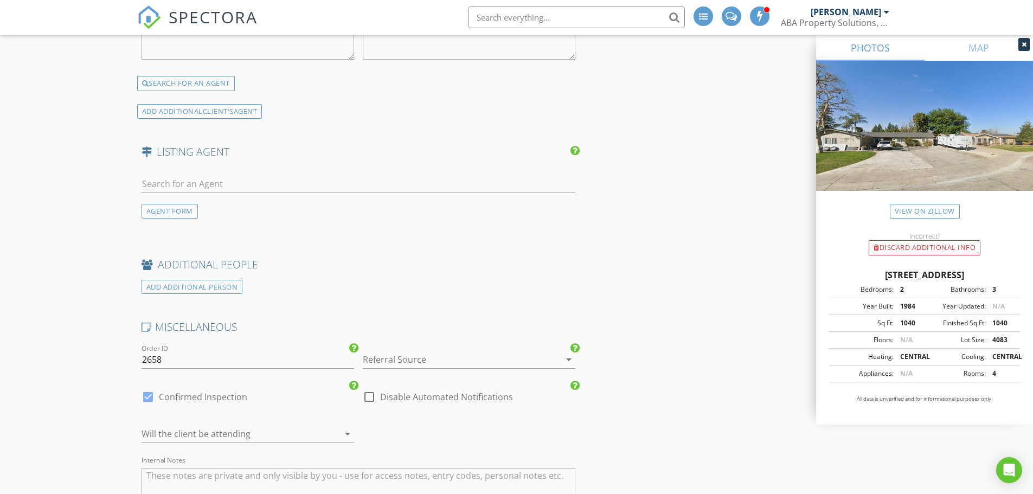
scroll to position [1907, 0]
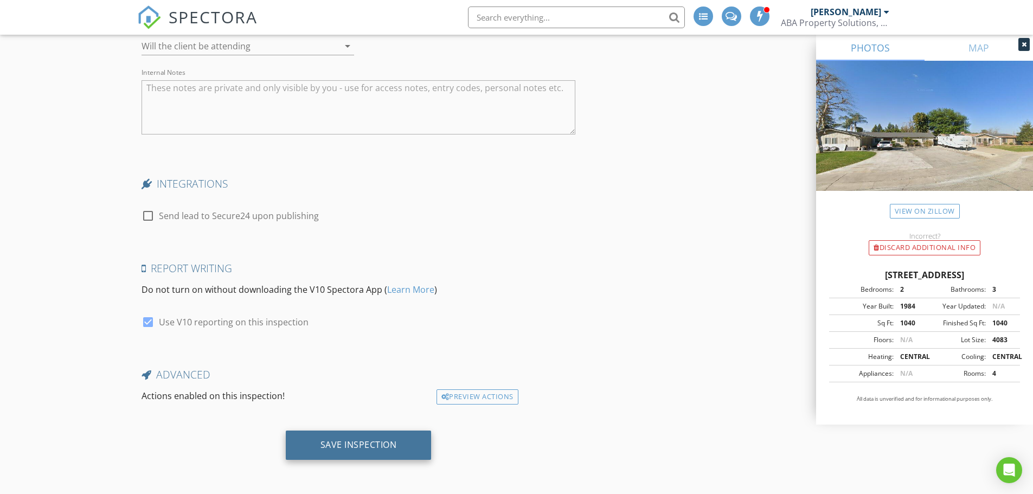
click at [359, 442] on div "Save Inspection" at bounding box center [359, 444] width 76 height 11
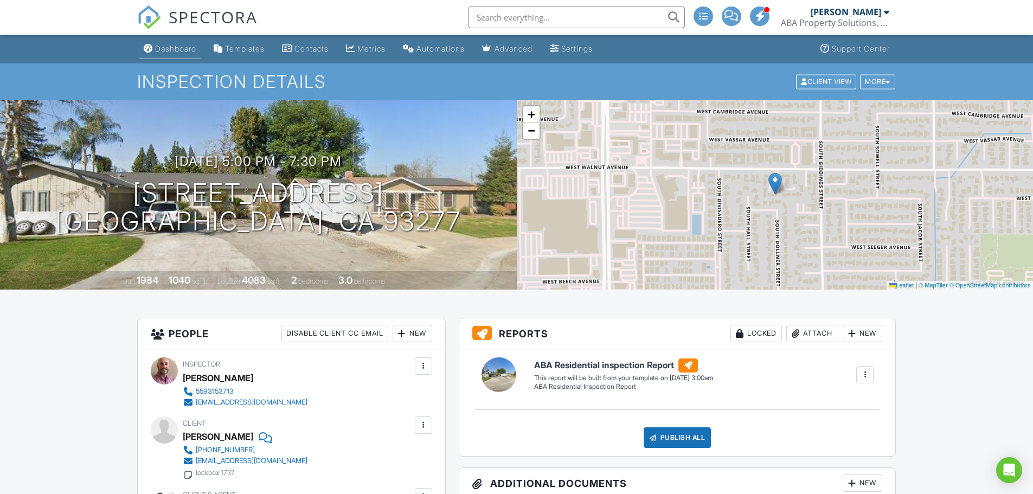
click at [179, 52] on div "Dashboard" at bounding box center [175, 48] width 41 height 9
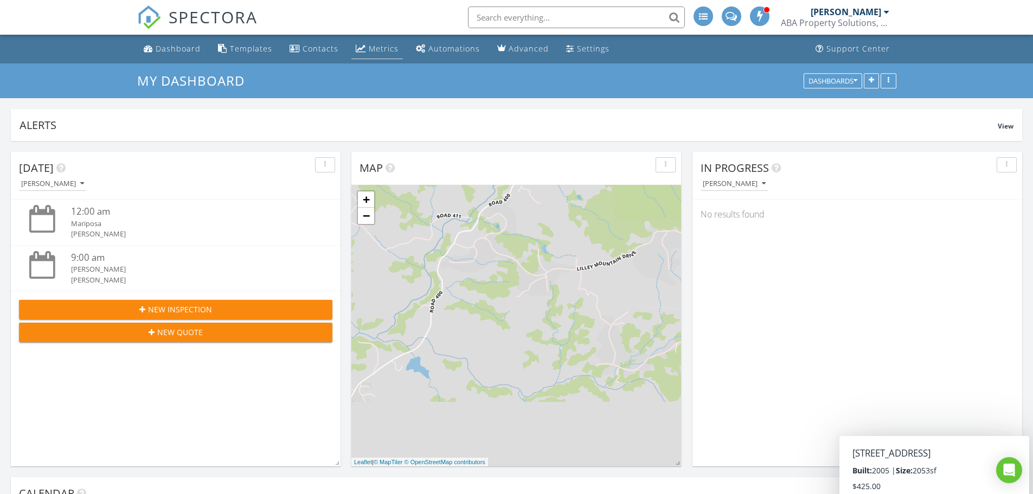
click at [379, 47] on div "Metrics" at bounding box center [384, 48] width 30 height 10
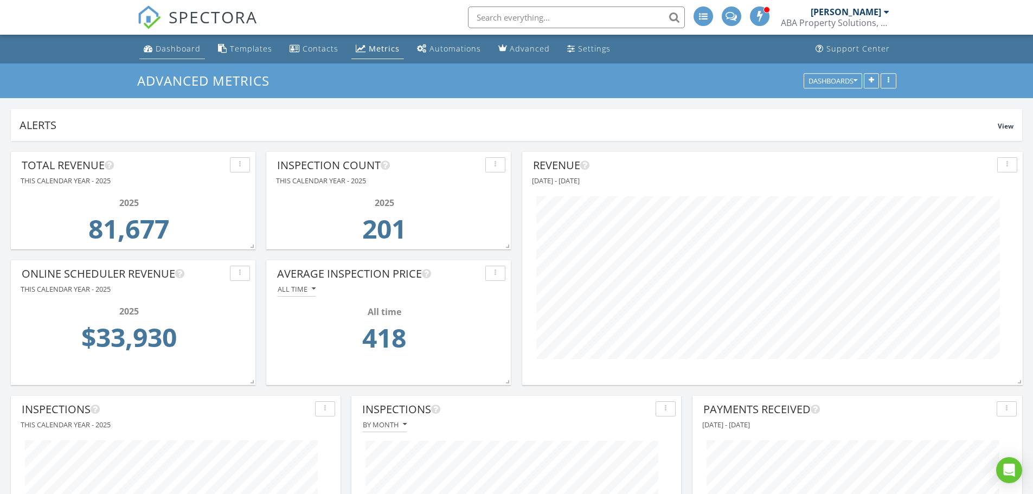
click at [176, 46] on div "Dashboard" at bounding box center [178, 48] width 45 height 10
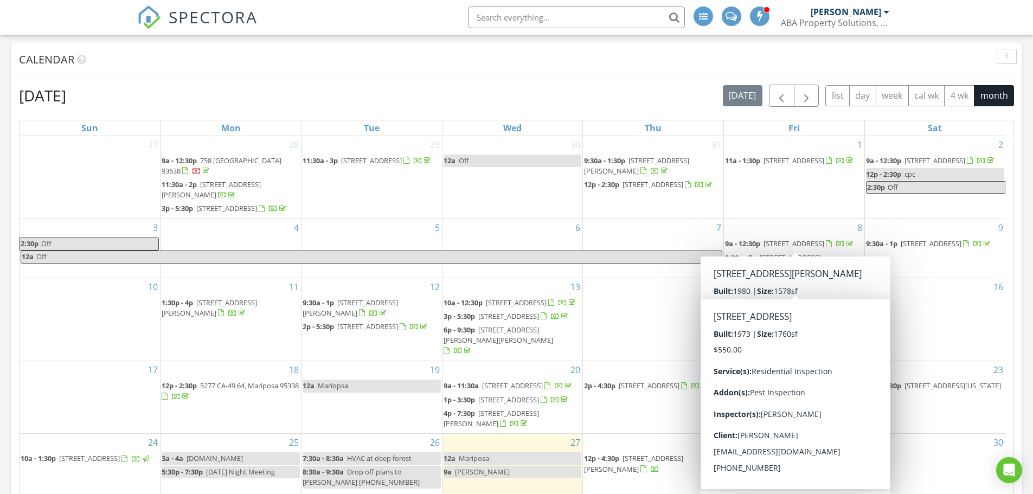
scroll to position [651, 0]
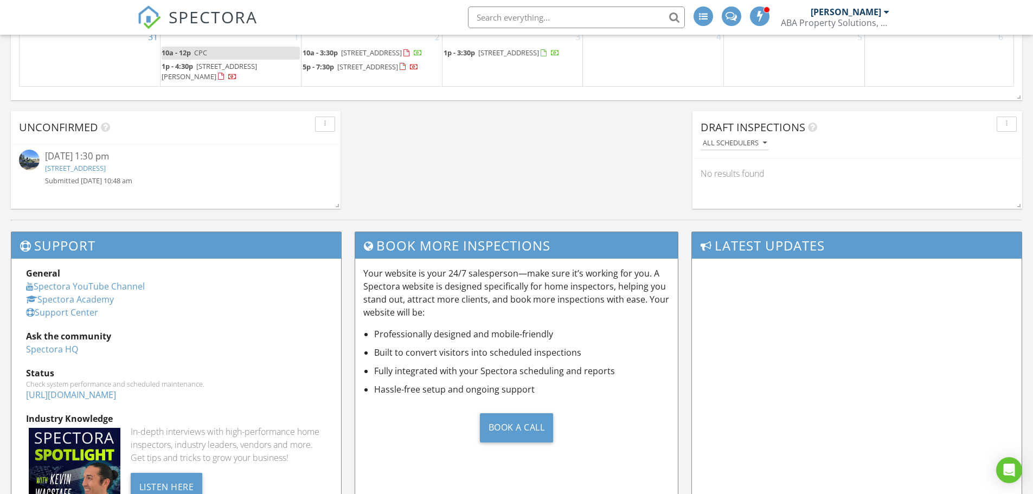
scroll to position [1032, 0]
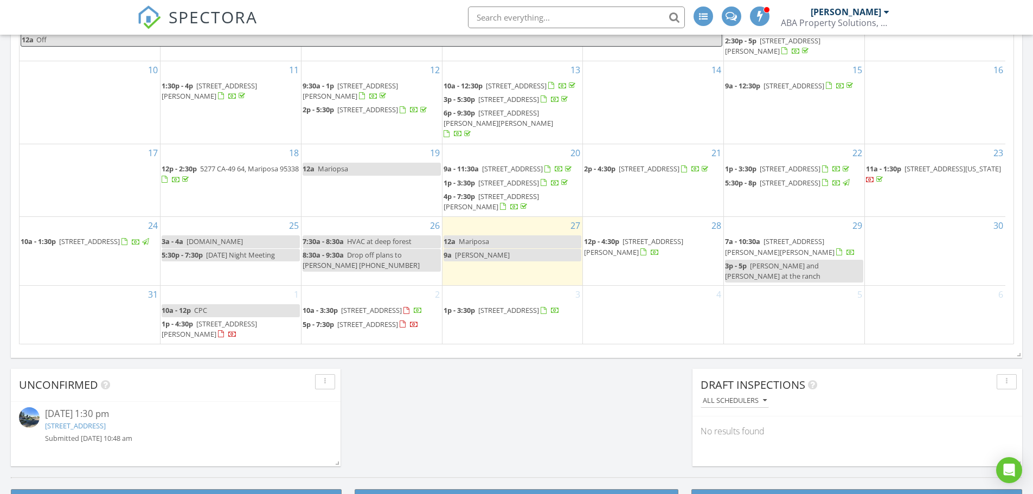
scroll to position [0, 0]
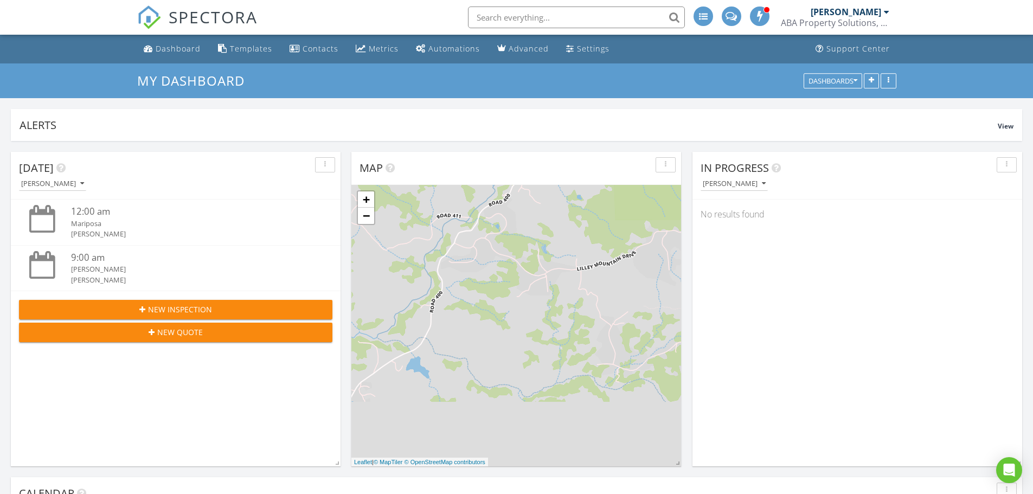
click at [229, 311] on div "New Inspection" at bounding box center [176, 309] width 296 height 11
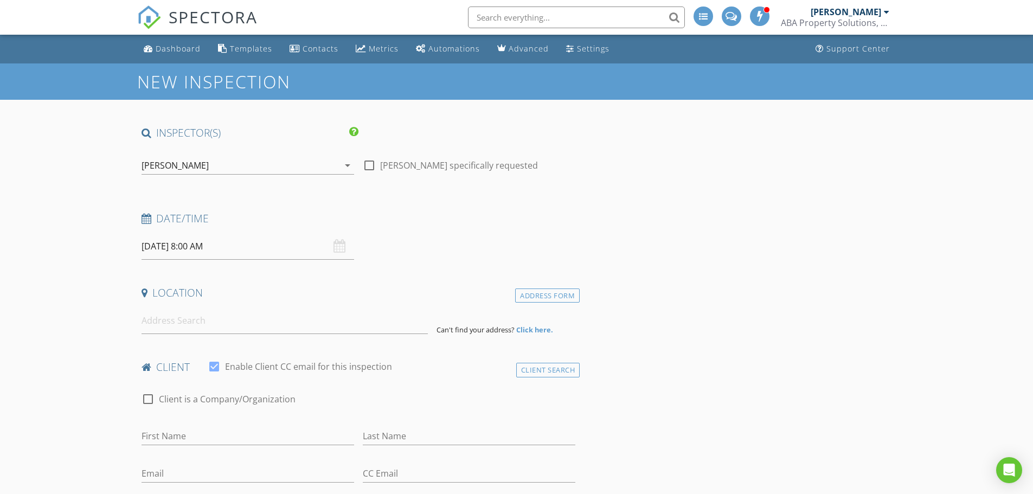
click at [232, 247] on input "08/28/2025 8:00 AM" at bounding box center [248, 246] width 213 height 27
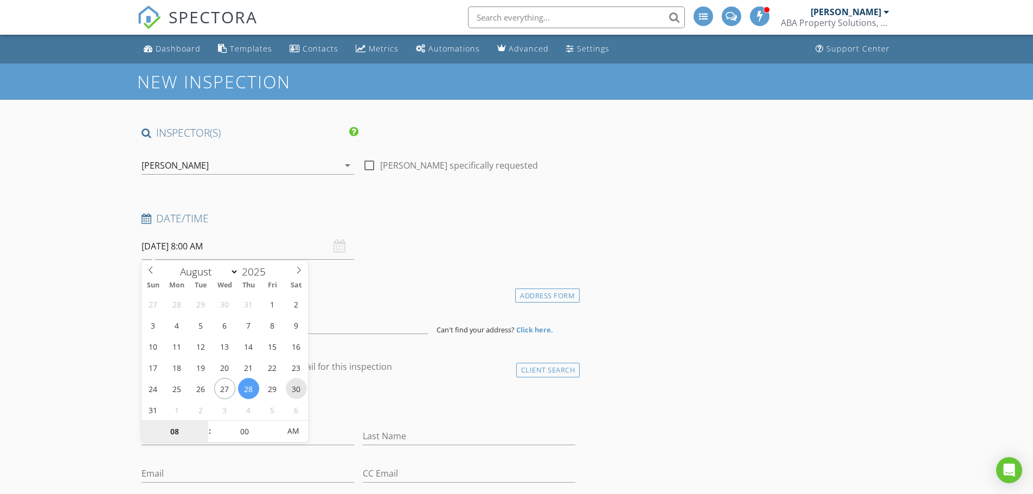
type input "08/30/2025 8:00 AM"
type input "09"
type input "08/30/2025 9:00 AM"
click at [206, 424] on span at bounding box center [205, 426] width 8 height 11
type input "10"
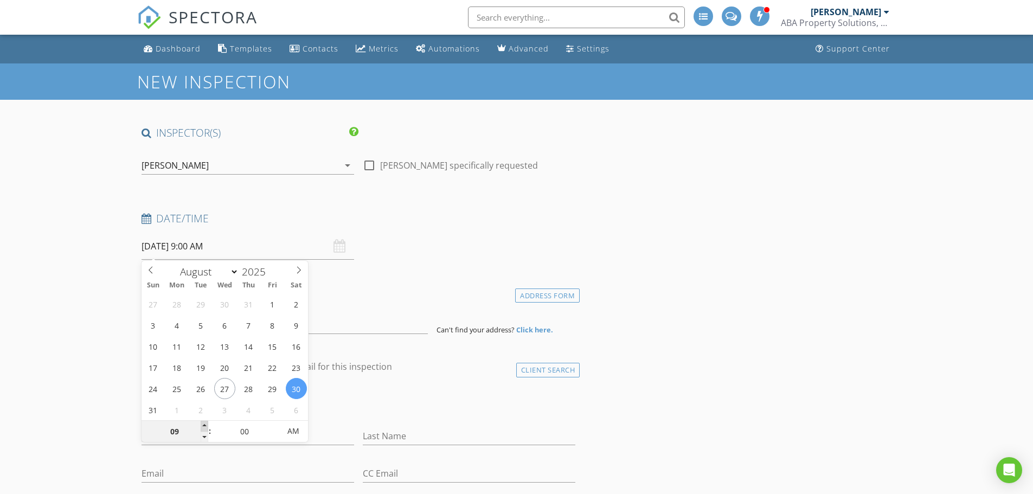
type input "08/30/2025 10:00 AM"
click at [206, 424] on span at bounding box center [205, 426] width 8 height 11
click at [398, 288] on h4 "Location" at bounding box center [359, 293] width 434 height 14
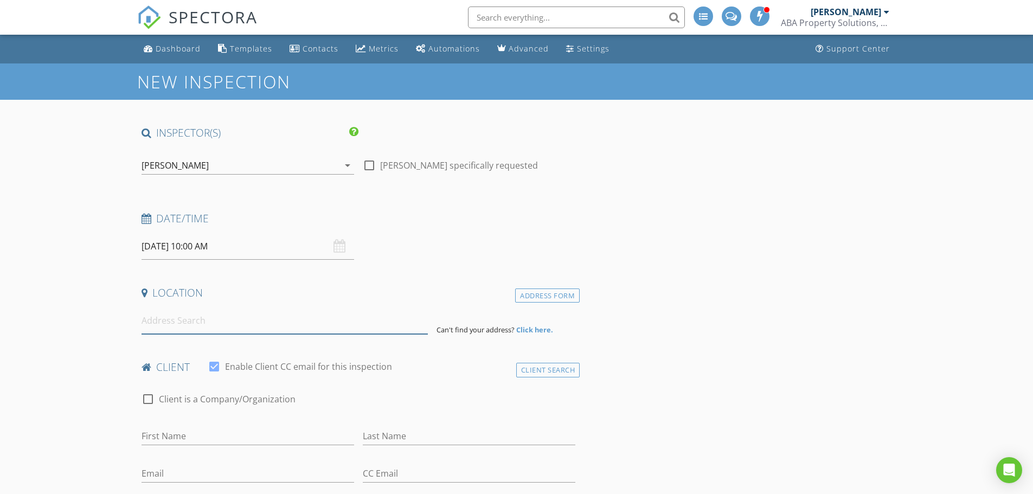
click at [282, 329] on input at bounding box center [285, 321] width 286 height 27
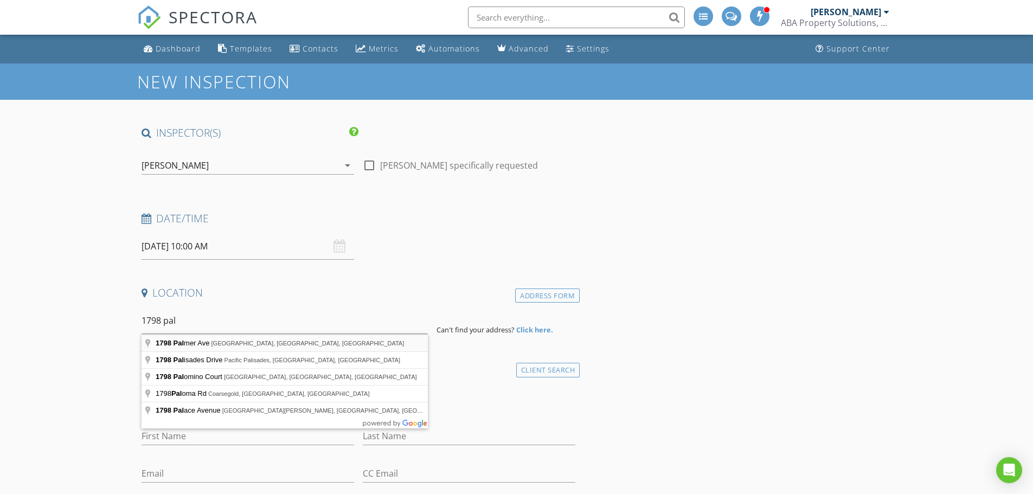
type input "1798 Palmer Ave, Dinuba, CA, USA"
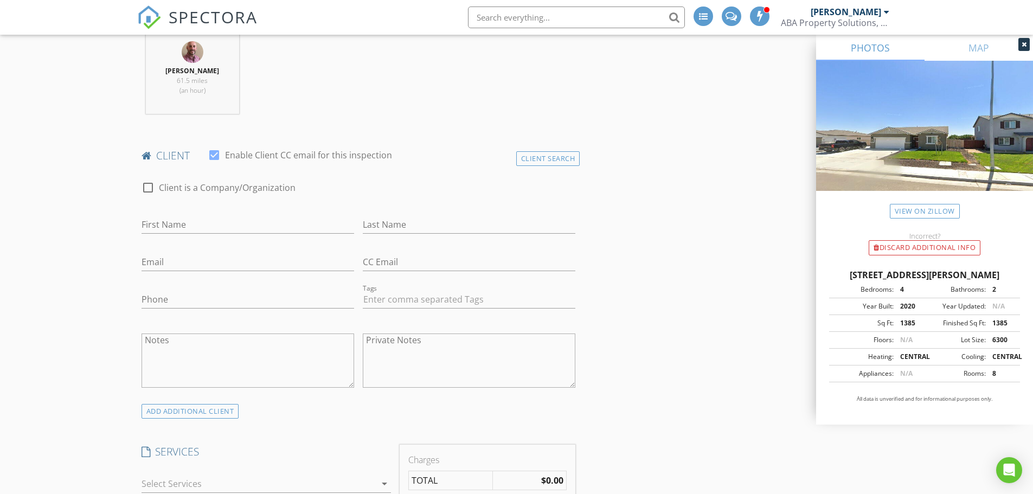
scroll to position [434, 0]
click at [194, 225] on input "First Name" at bounding box center [248, 224] width 213 height 18
type input "[PERSON_NAME]"
click at [193, 263] on input "Email" at bounding box center [248, 262] width 213 height 18
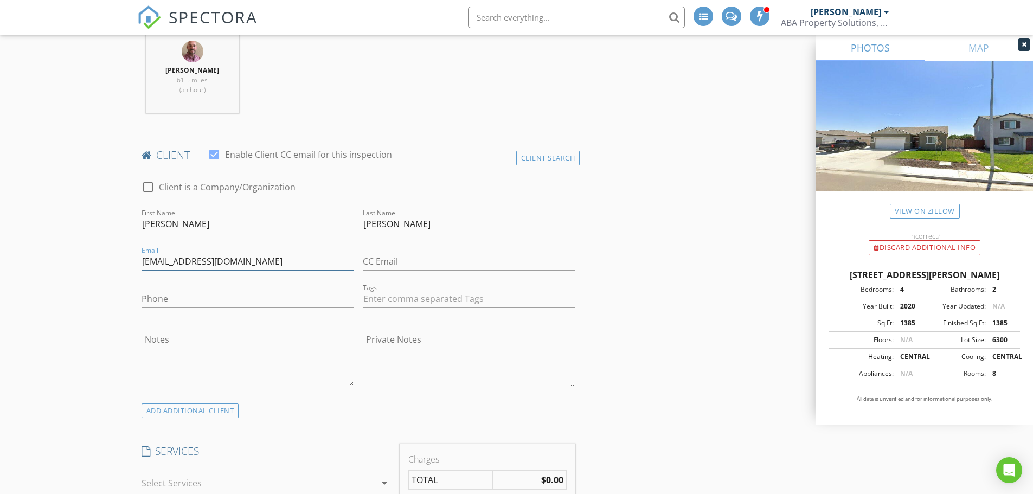
type input "[EMAIL_ADDRESS][DOMAIN_NAME]"
click at [196, 304] on input "Phone" at bounding box center [248, 299] width 213 height 18
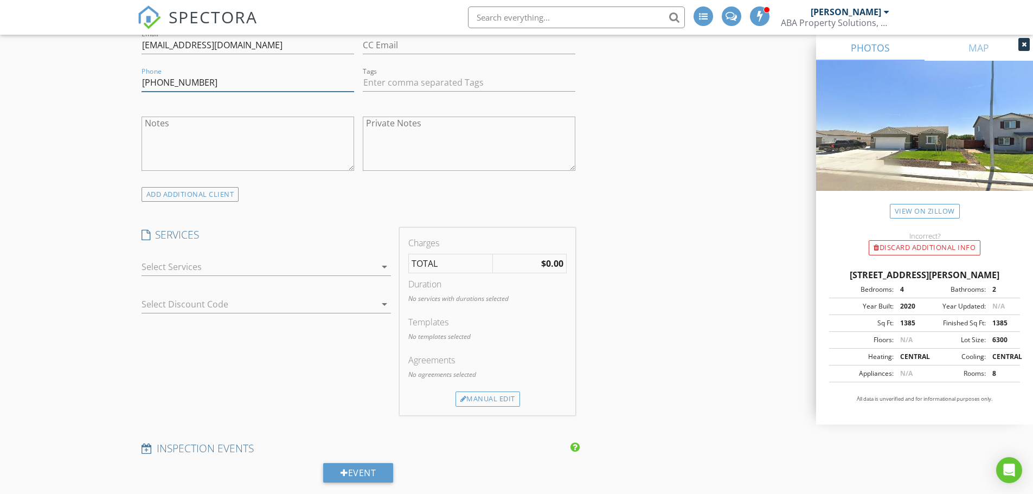
scroll to position [651, 0]
type input "[PHONE_NUMBER]"
click at [229, 268] on div at bounding box center [259, 266] width 234 height 17
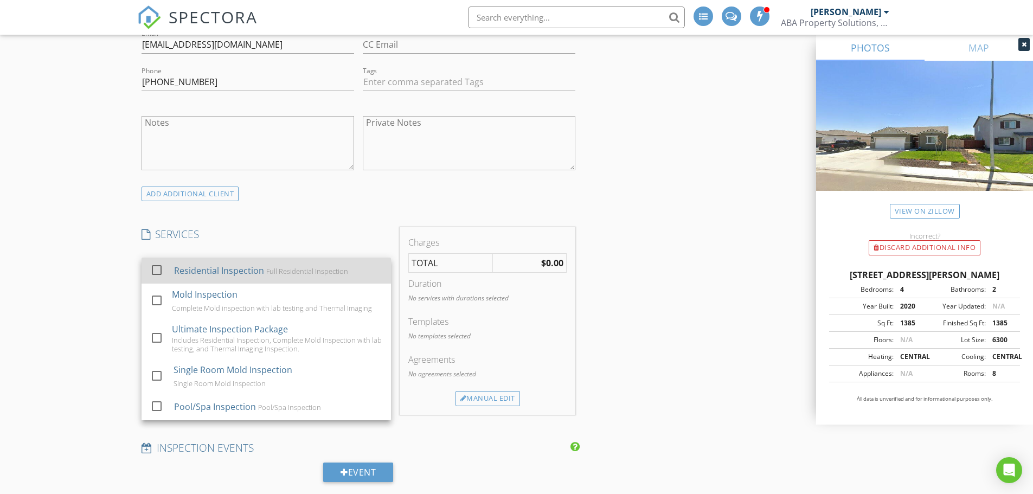
click at [232, 275] on div "Residential Inspection" at bounding box center [219, 270] width 90 height 13
checkbox input "false"
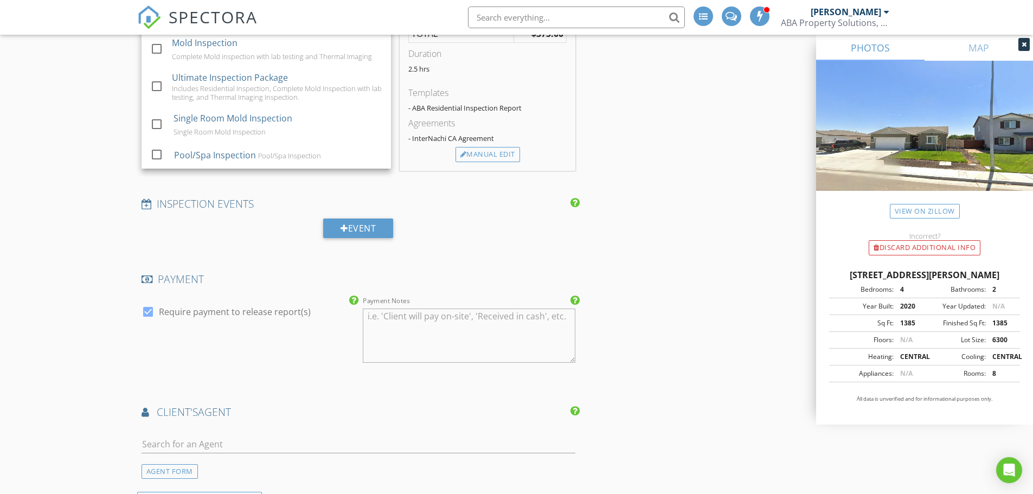
scroll to position [1085, 0]
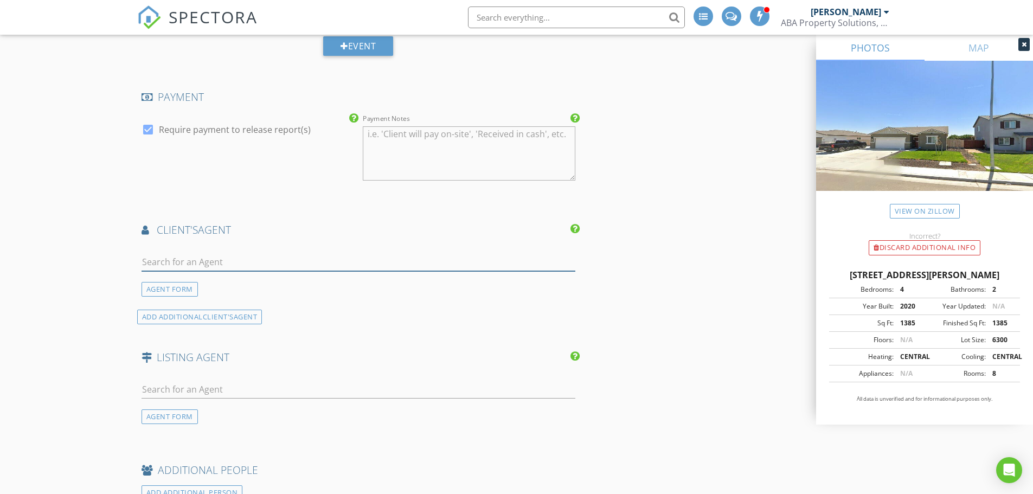
click at [187, 262] on input "text" at bounding box center [359, 262] width 434 height 18
type input "S"
click at [168, 288] on div "AGENT FORM" at bounding box center [170, 289] width 56 height 15
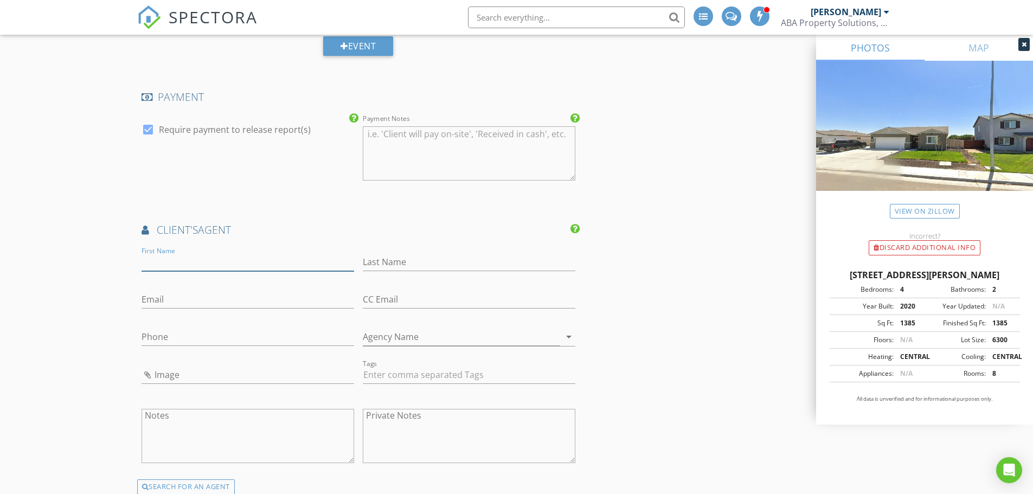
click at [188, 262] on input "First Name" at bounding box center [248, 262] width 213 height 18
type input "[PERSON_NAME]"
type input "Harness"
click at [173, 300] on input "Email" at bounding box center [248, 300] width 213 height 18
click at [229, 302] on input "scottharness3@gmail,com" at bounding box center [248, 300] width 213 height 18
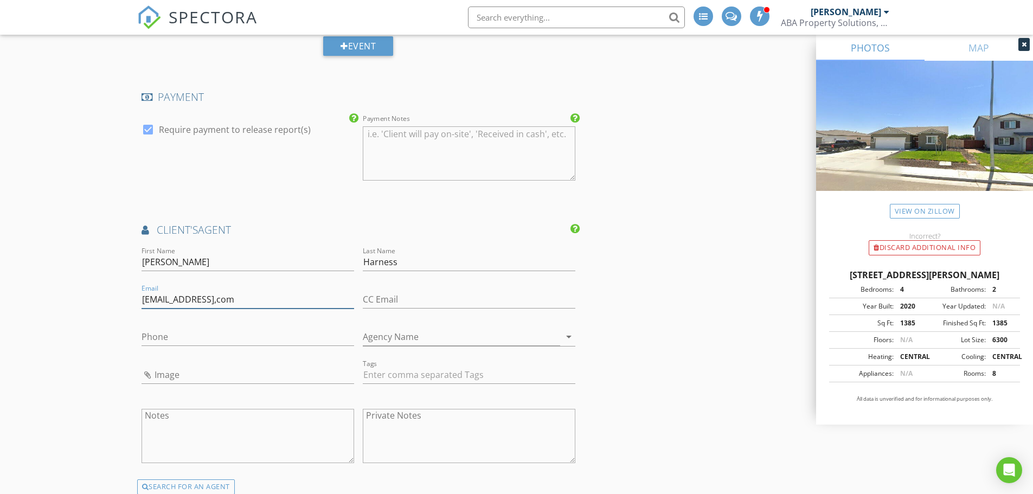
click at [232, 302] on input "scottharness3@gmail,com" at bounding box center [248, 300] width 213 height 18
type input "[EMAIL_ADDRESS][DOMAIN_NAME]"
click at [190, 336] on input "Phone" at bounding box center [248, 337] width 213 height 18
type input "[PHONE_NUMBER]"
click at [638, 348] on div "INSPECTOR(S) check_box Robert Barr PRIMARY Robert Barr arrow_drop_down check_bo…" at bounding box center [516, 150] width 759 height 2218
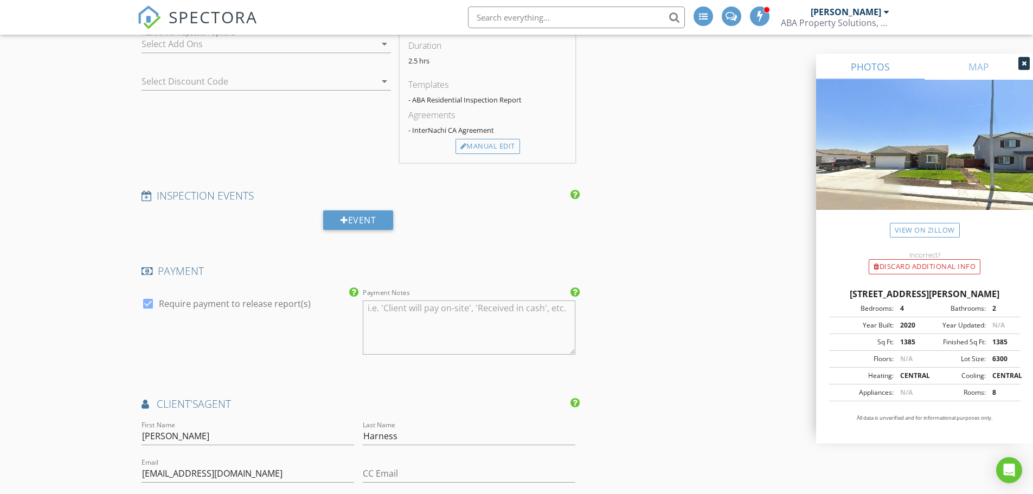
scroll to position [1876, 0]
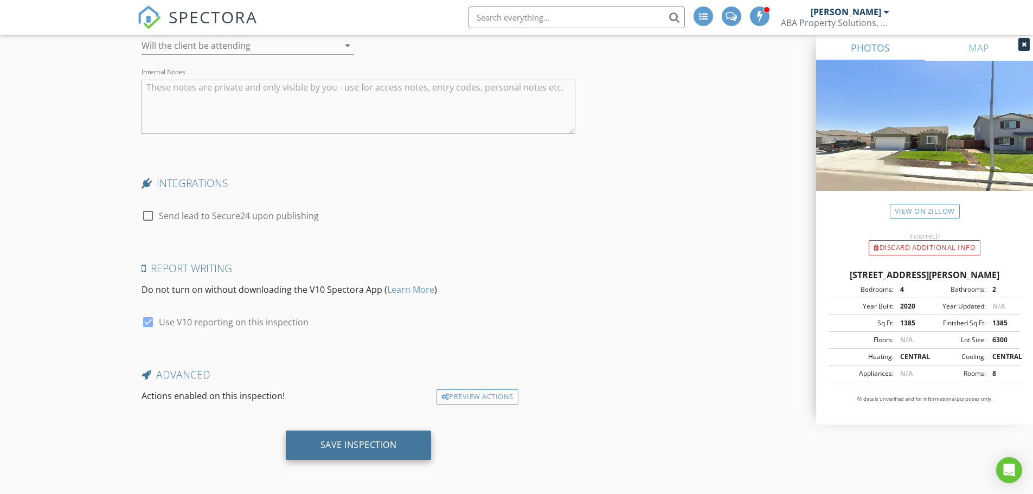
click at [340, 450] on div "Save Inspection" at bounding box center [359, 444] width 76 height 11
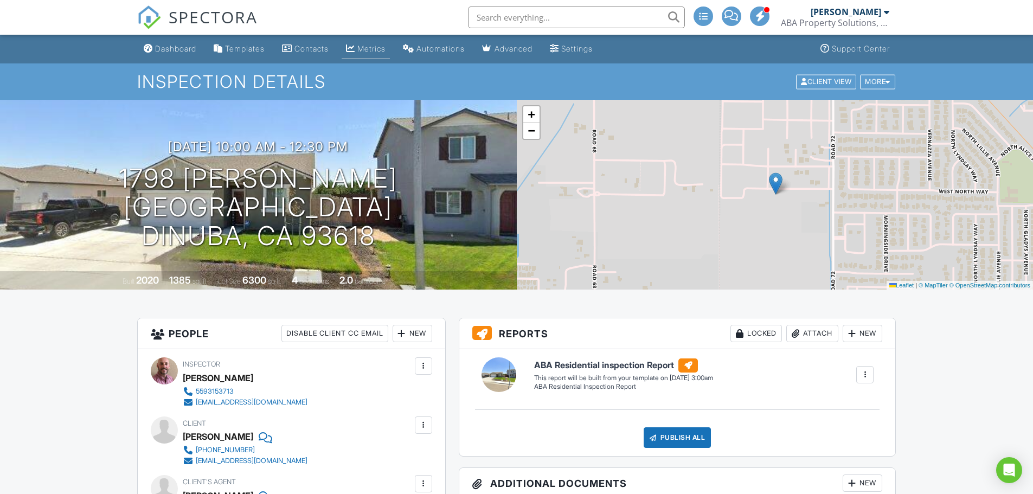
click at [386, 51] on div "Metrics" at bounding box center [371, 48] width 28 height 9
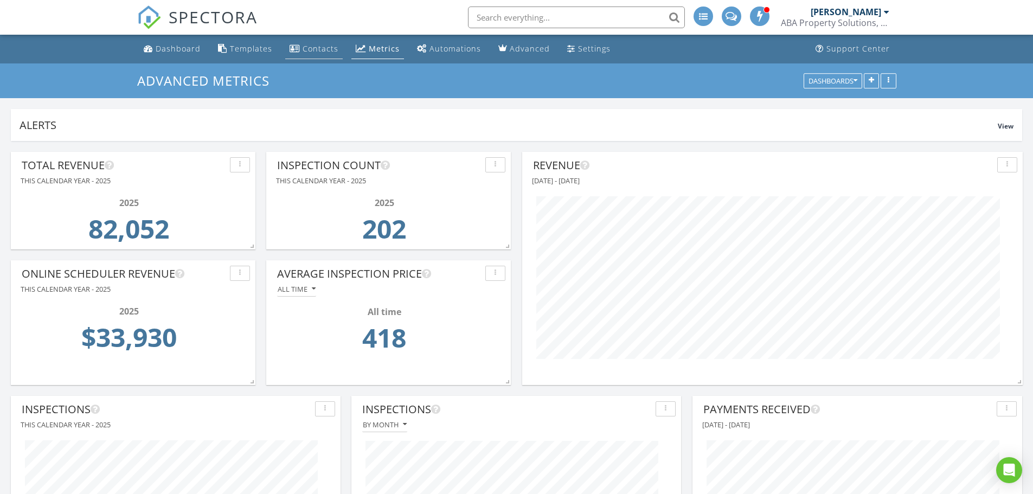
click at [317, 55] on link "Contacts" at bounding box center [313, 49] width 57 height 20
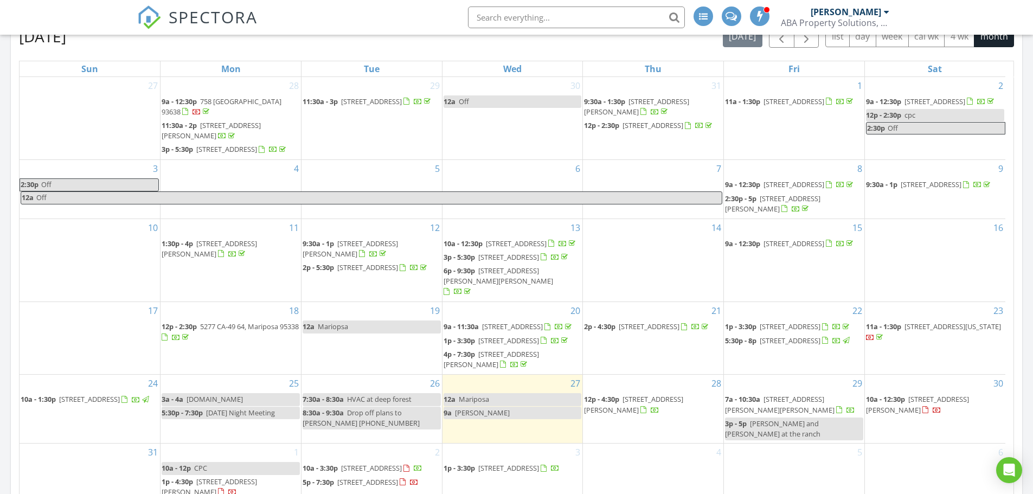
scroll to position [506, 0]
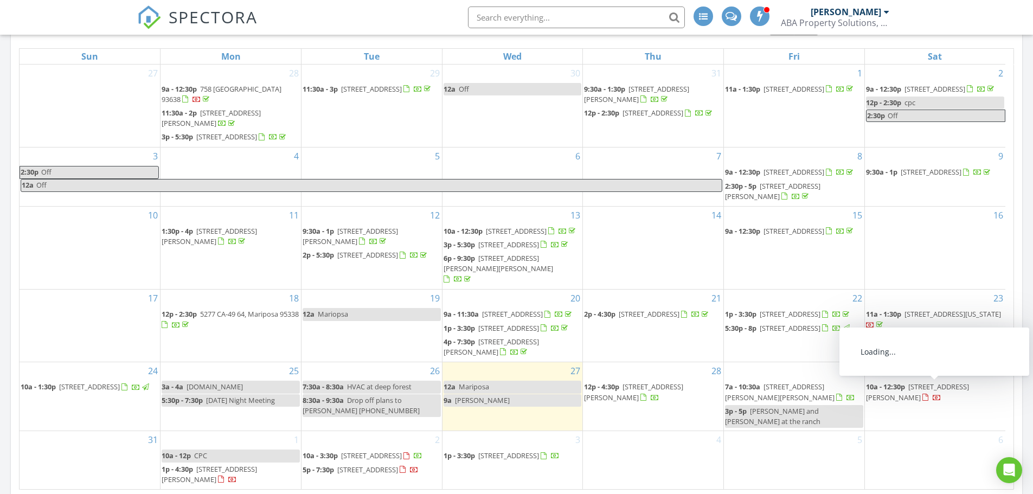
click at [916, 391] on span "1798 Palmer Ave, Dinuba 93618" at bounding box center [917, 392] width 103 height 20
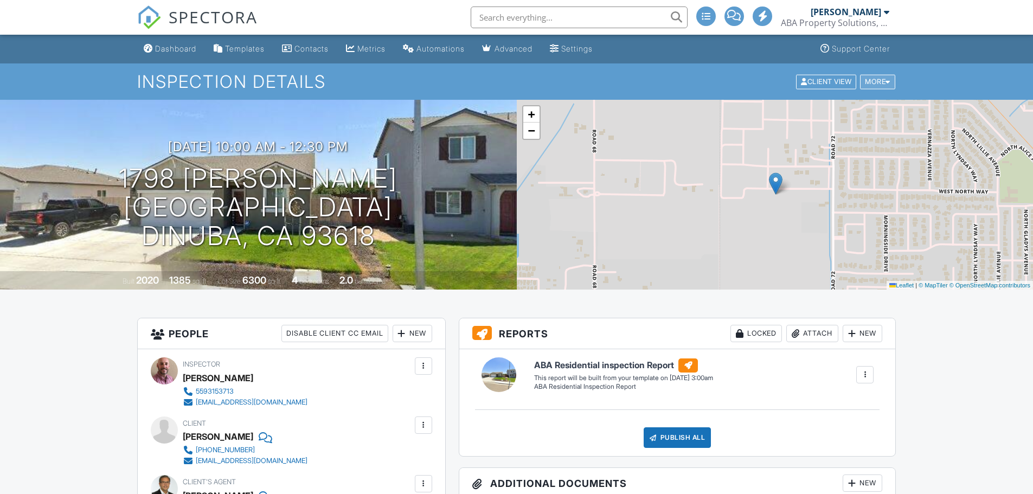
click at [877, 82] on div "More" at bounding box center [877, 81] width 35 height 15
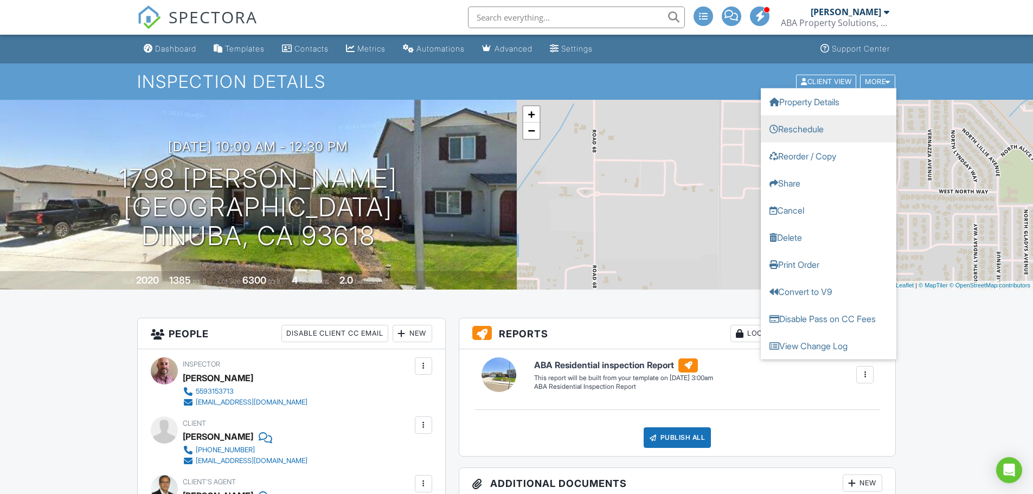
click at [841, 123] on link "Reschedule" at bounding box center [829, 128] width 136 height 27
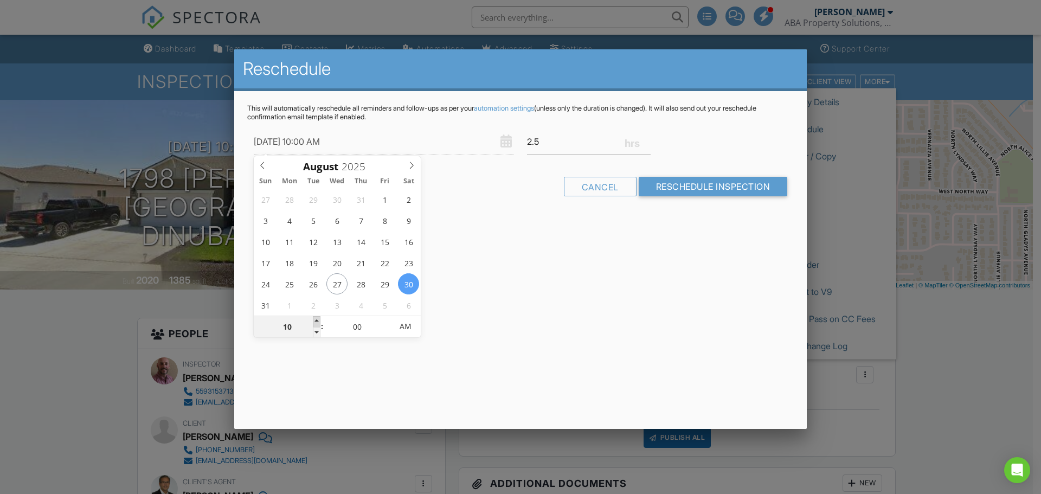
type input "[DATE] 11:00 AM"
type input "11"
click at [315, 318] on span at bounding box center [317, 321] width 8 height 11
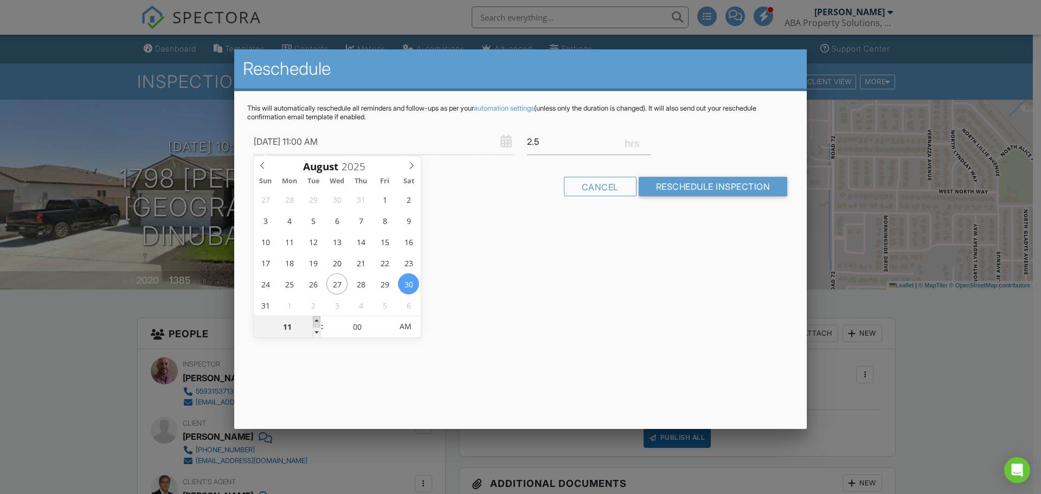
type input "[DATE] 12:00 PM"
type input "12"
click at [315, 318] on span at bounding box center [317, 321] width 8 height 11
click at [604, 323] on div "Reschedule This will automatically reschedule all reminders and follow-ups as p…" at bounding box center [520, 239] width 573 height 380
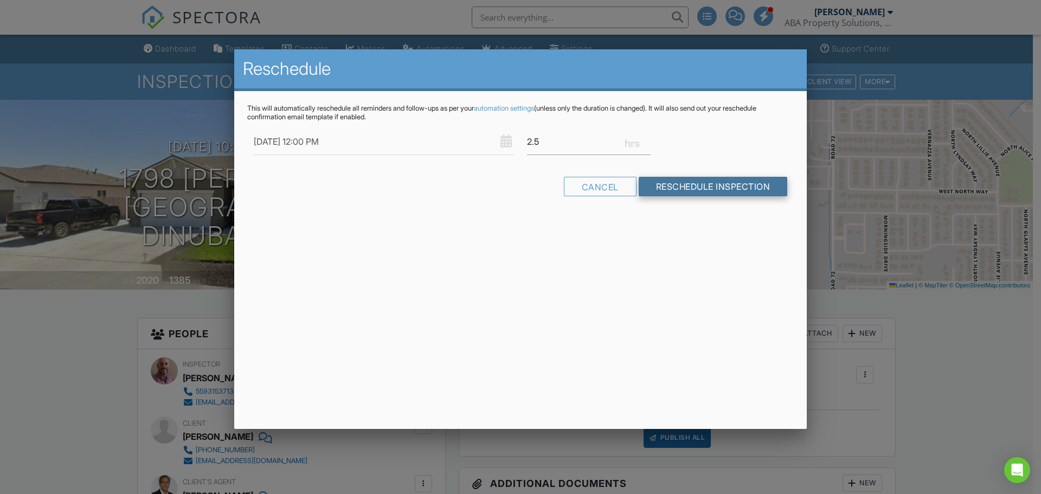
click at [758, 187] on input "Reschedule Inspection" at bounding box center [713, 187] width 149 height 20
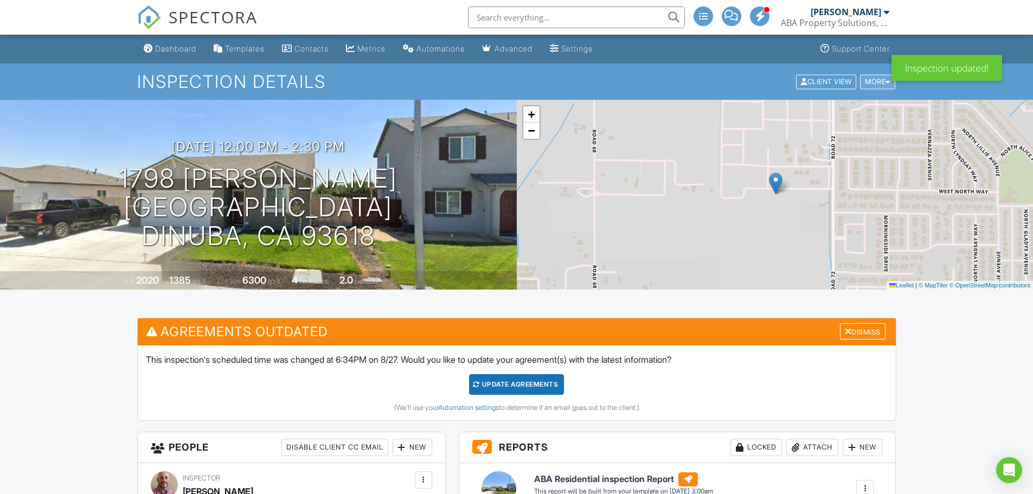
click at [874, 79] on div "More" at bounding box center [877, 81] width 35 height 15
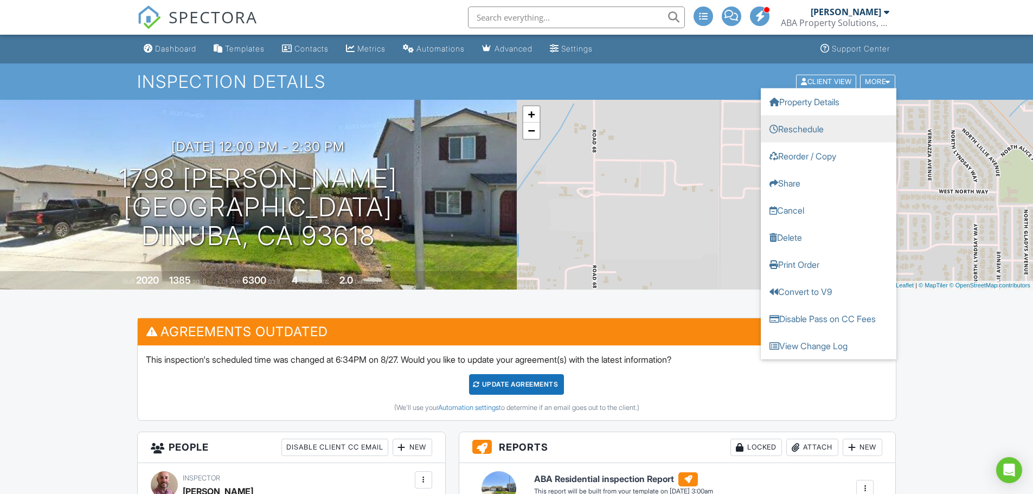
click at [837, 134] on link "Reschedule" at bounding box center [829, 128] width 136 height 27
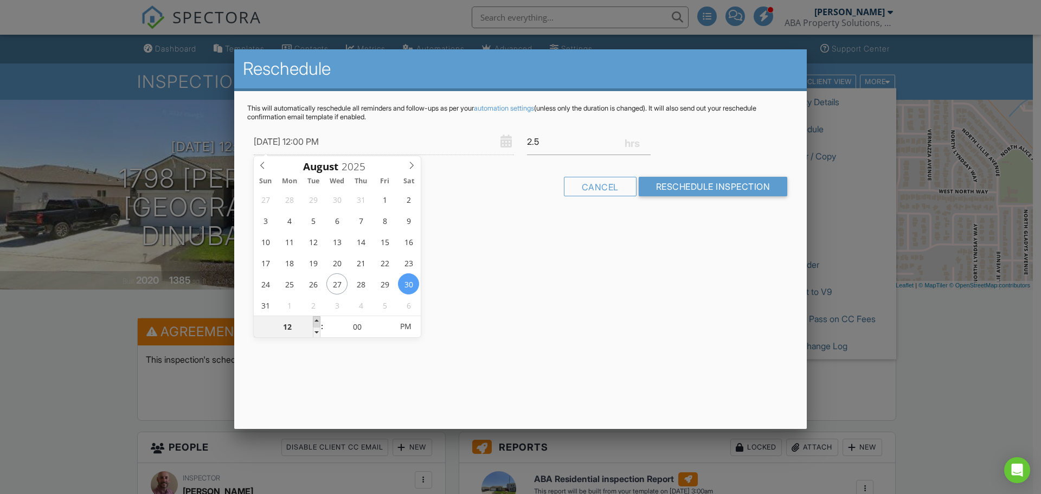
type input "[DATE] 1:00 PM"
type input "01"
click at [315, 318] on span at bounding box center [317, 321] width 8 height 11
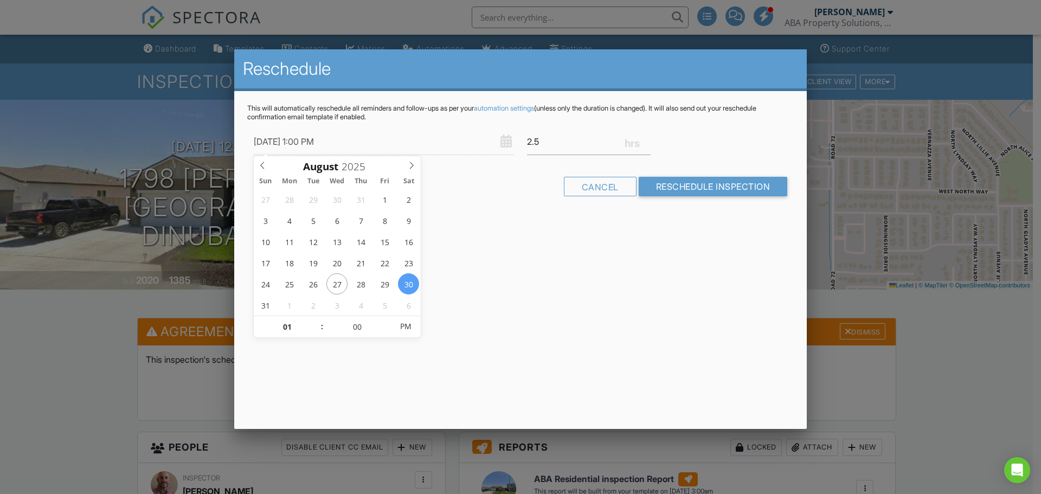
click at [620, 293] on div "Reschedule This will automatically reschedule all reminders and follow-ups as p…" at bounding box center [520, 239] width 573 height 380
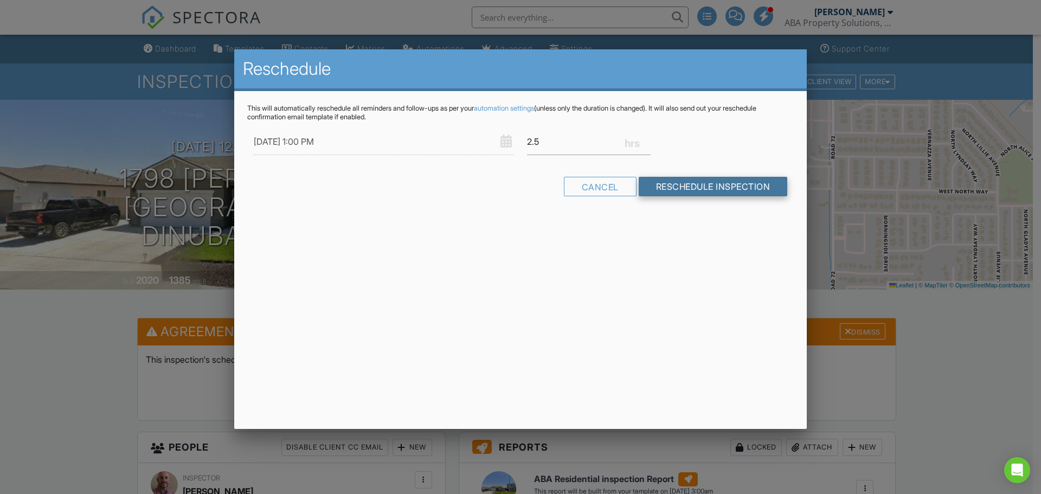
click at [720, 187] on input "Reschedule Inspection" at bounding box center [713, 187] width 149 height 20
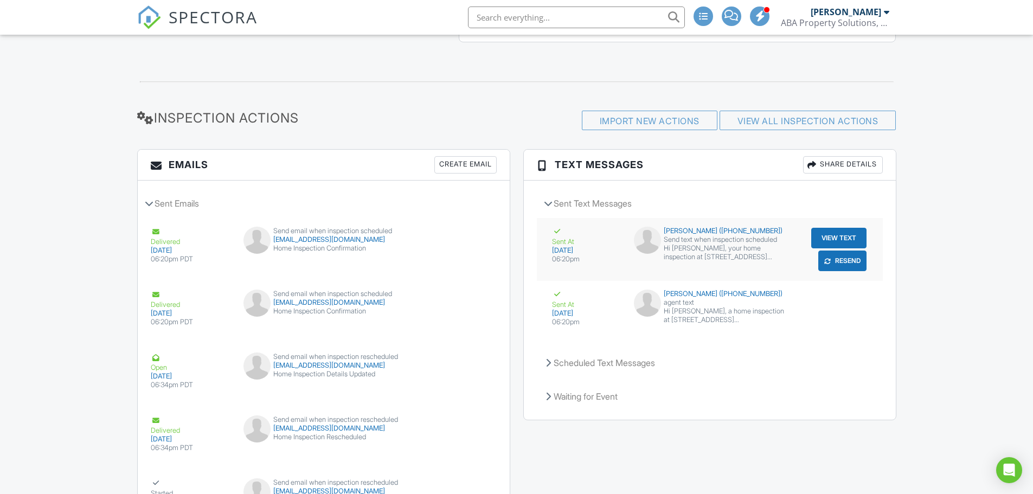
scroll to position [1589, 0]
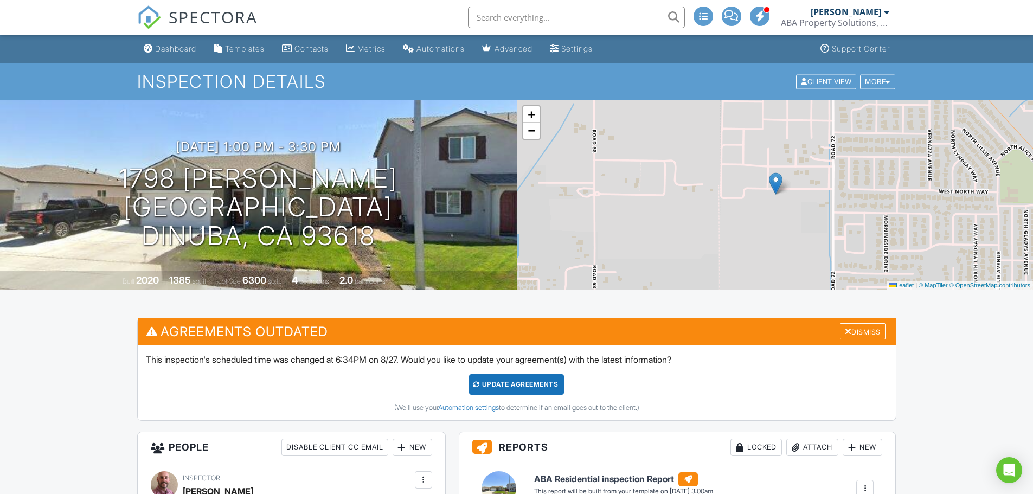
click at [178, 49] on div "Dashboard" at bounding box center [175, 48] width 41 height 9
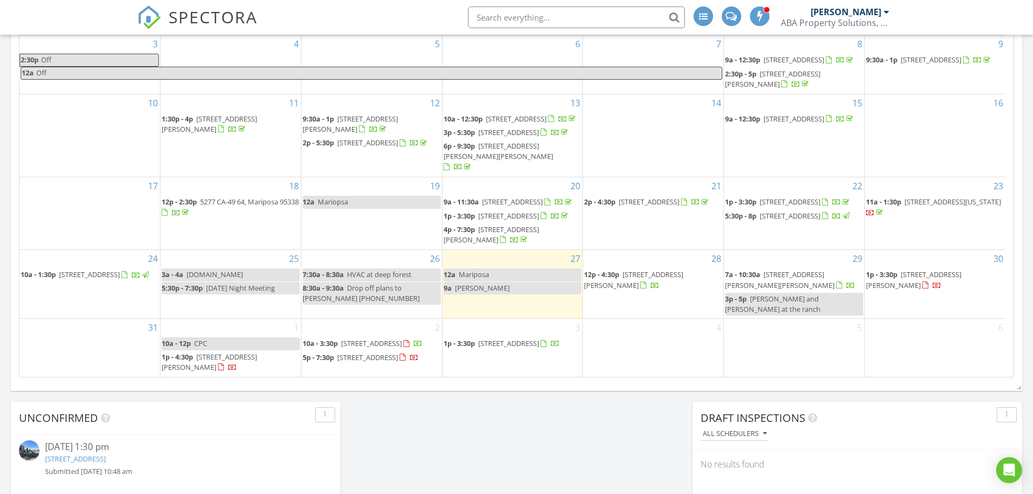
scroll to position [41, 0]
click at [514, 432] on div "Today Robert Barr 12:00 am Mariposa Robert Barr 9:00 am Kaiser Robert Barr New …" at bounding box center [516, 16] width 1033 height 987
click at [64, 336] on div "31" at bounding box center [90, 347] width 140 height 57
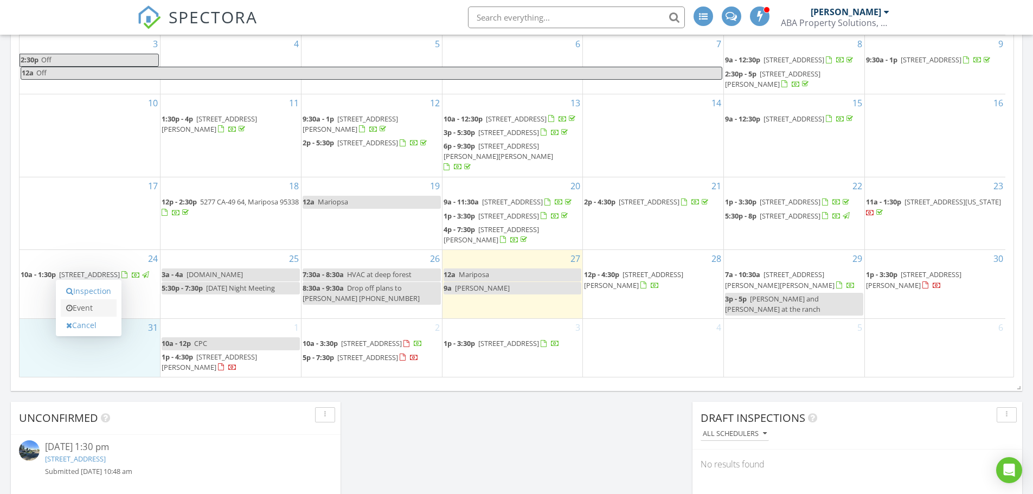
click at [75, 306] on link "Event" at bounding box center [89, 307] width 56 height 17
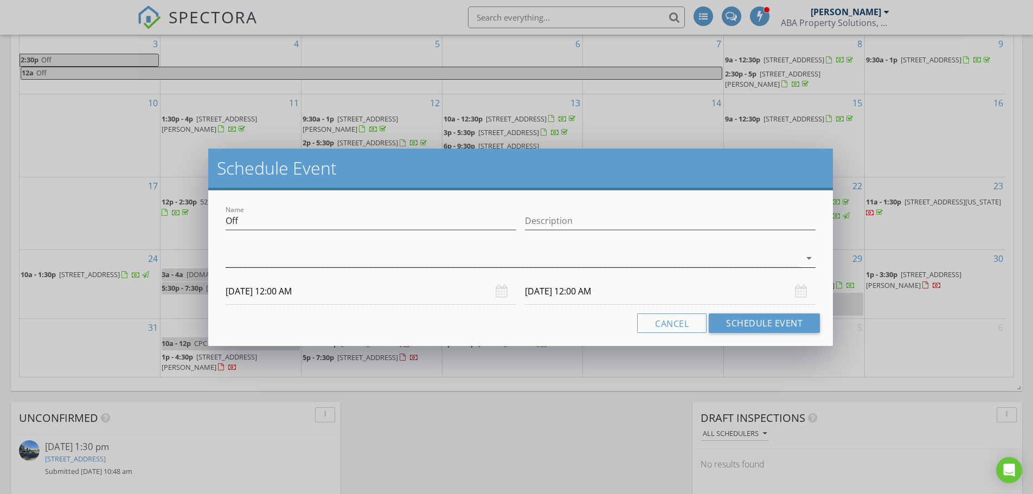
click at [414, 251] on div at bounding box center [513, 259] width 575 height 18
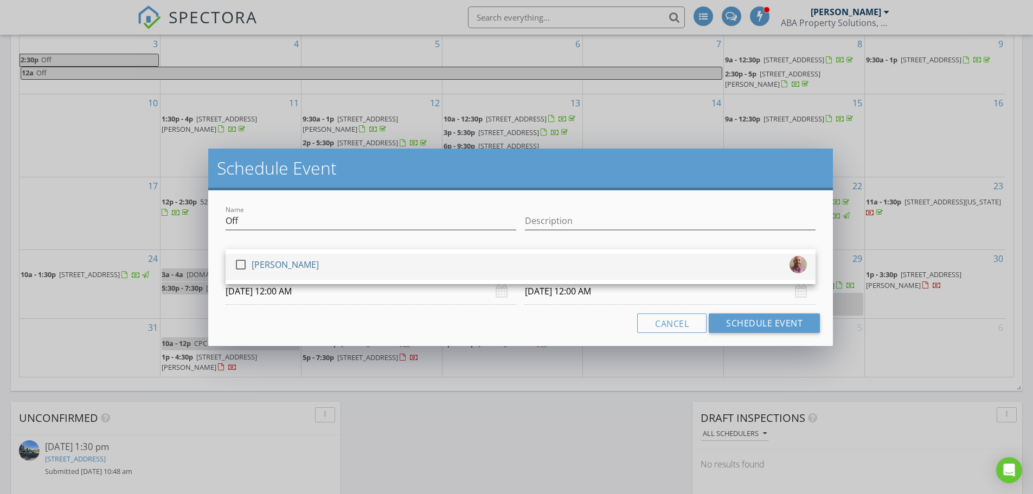
click at [238, 267] on div at bounding box center [241, 264] width 18 height 18
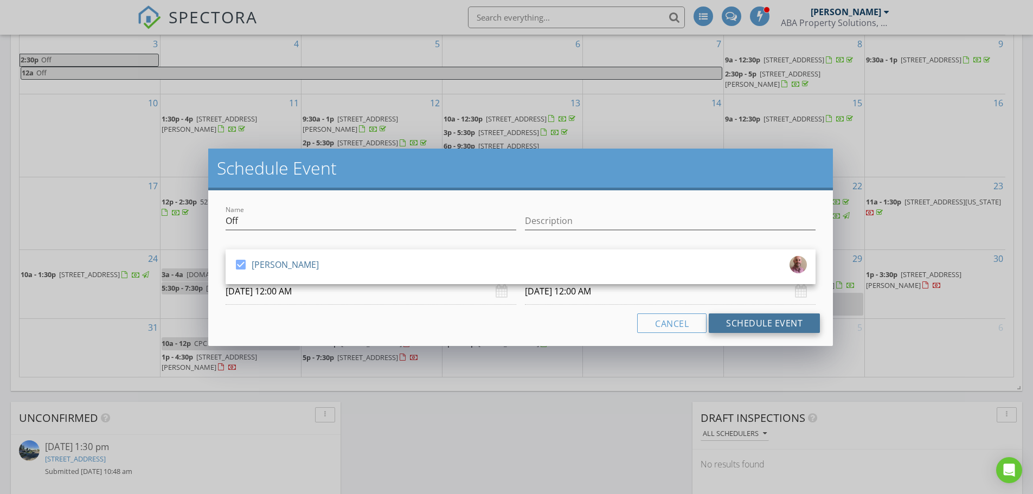
click at [752, 324] on button "Schedule Event" at bounding box center [764, 324] width 111 height 20
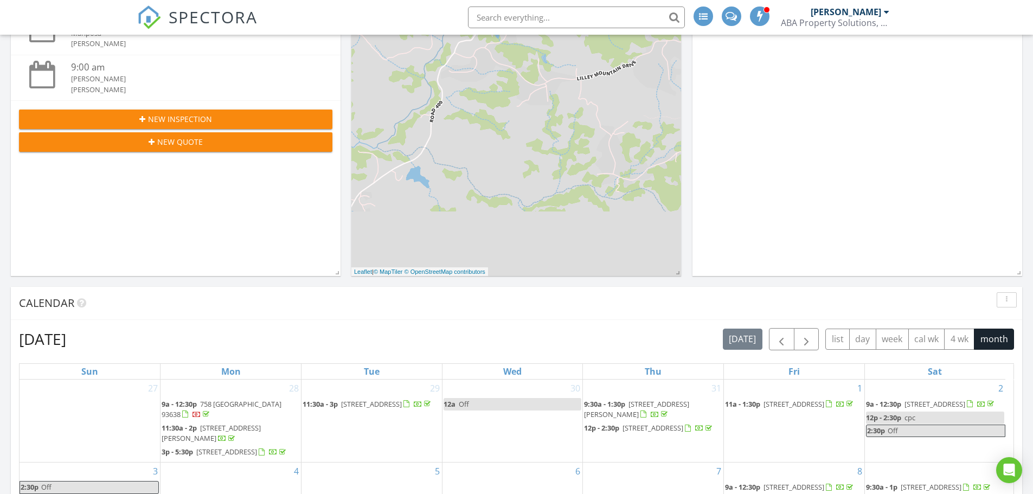
scroll to position [184, 0]
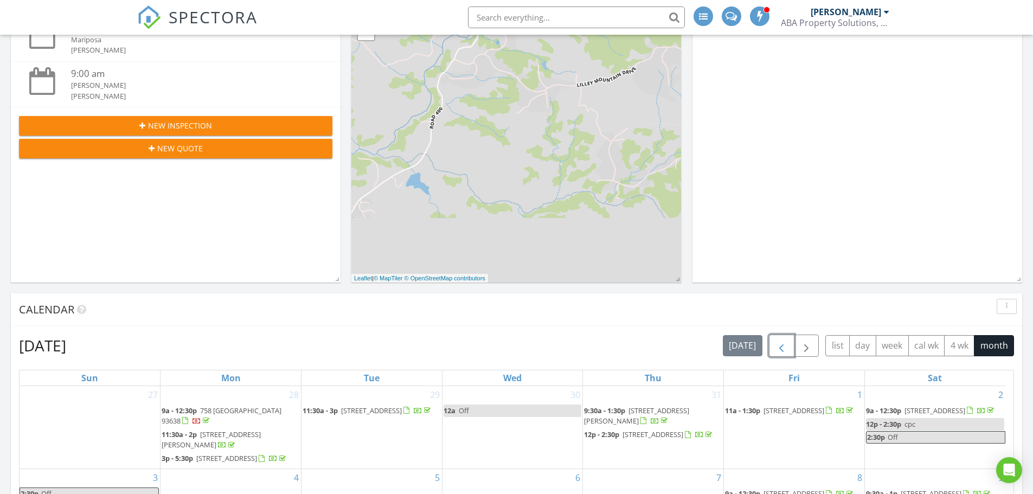
click at [788, 344] on button "button" at bounding box center [781, 346] width 25 height 22
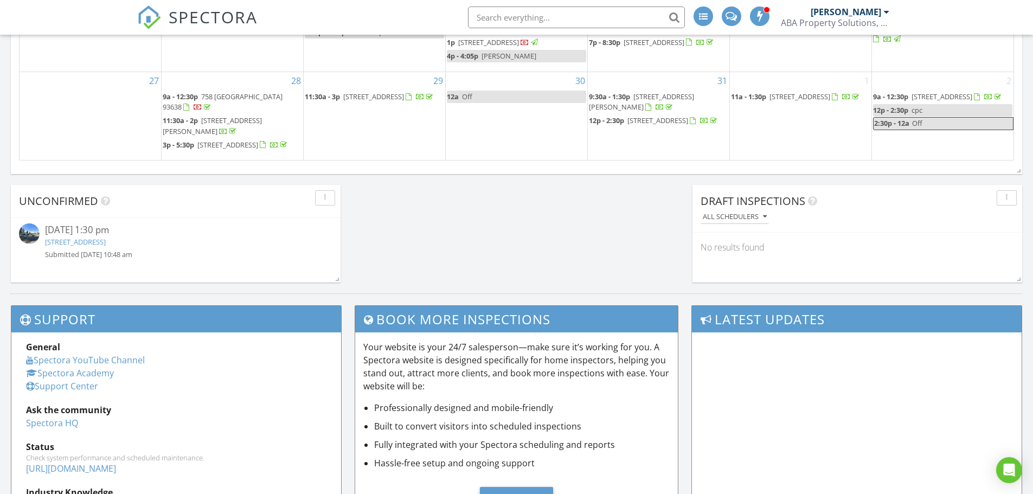
scroll to position [401, 0]
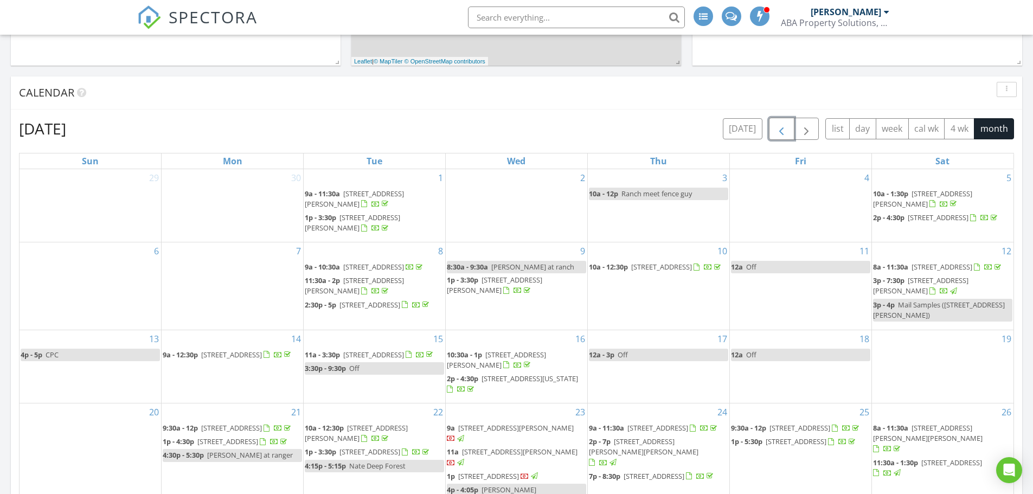
click at [777, 129] on span "button" at bounding box center [781, 129] width 13 height 13
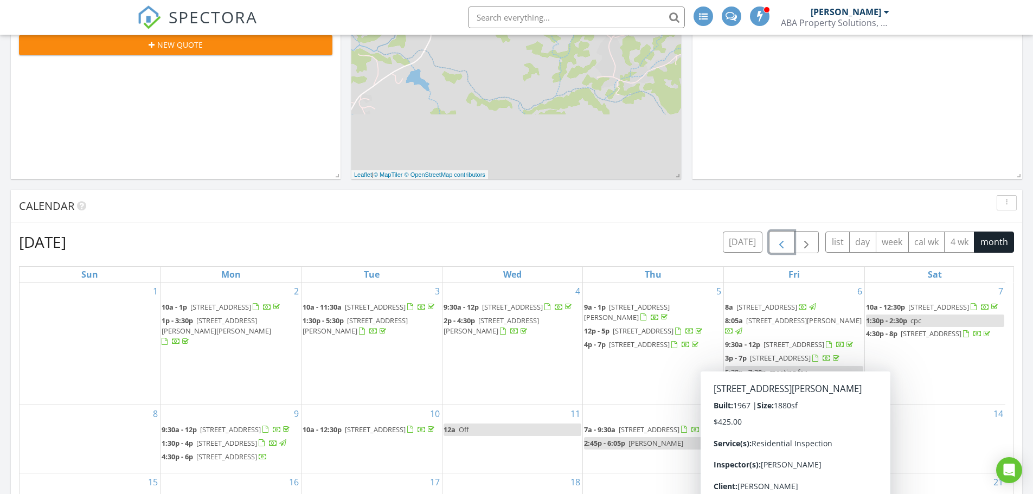
scroll to position [217, 0]
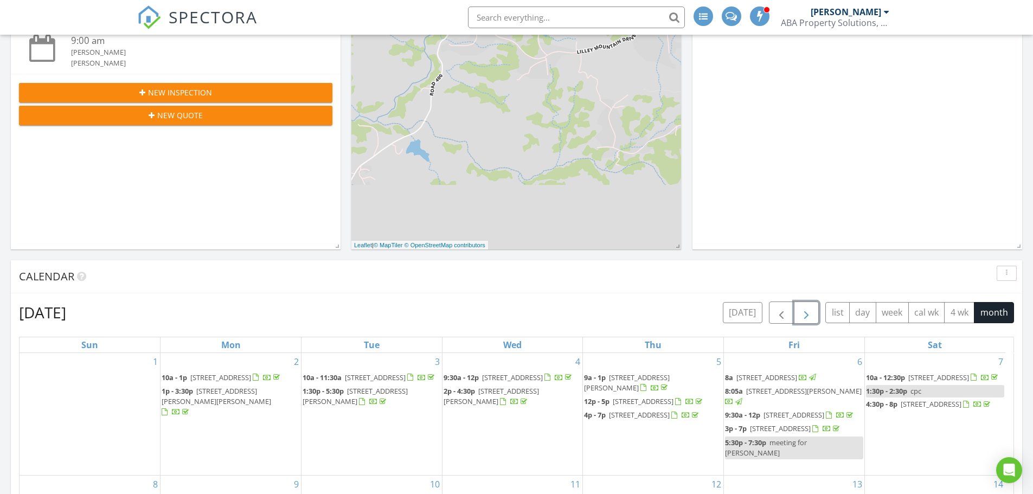
click at [811, 311] on span "button" at bounding box center [806, 312] width 13 height 13
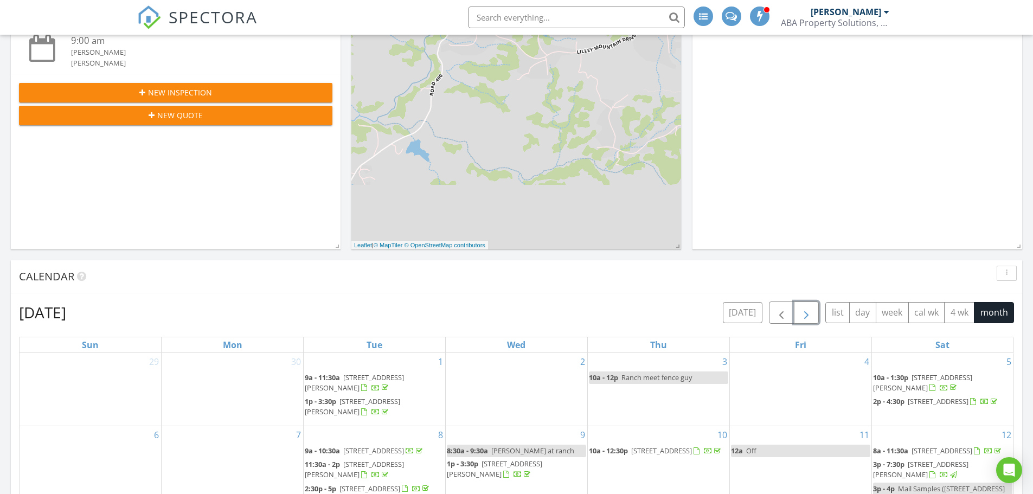
click at [810, 310] on span "button" at bounding box center [806, 312] width 13 height 13
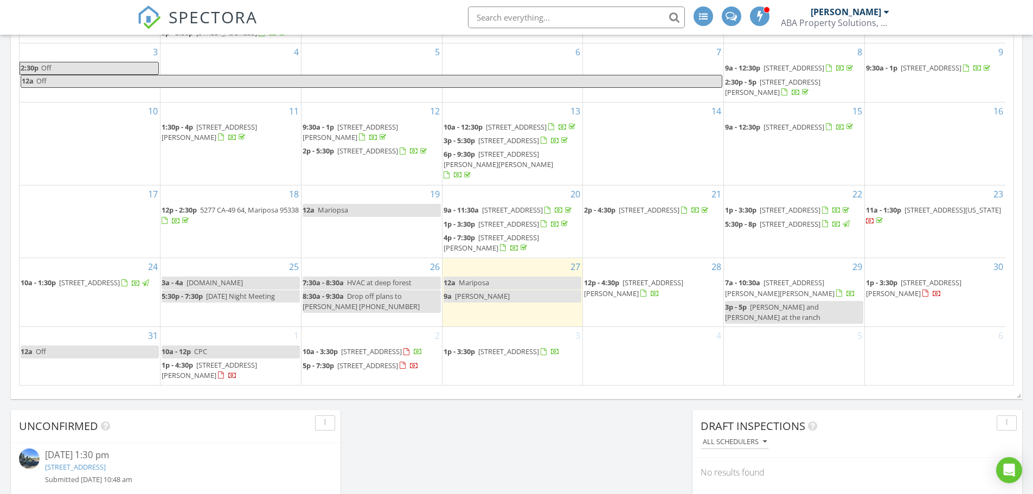
scroll to position [598, 0]
